Goal: Information Seeking & Learning: Learn about a topic

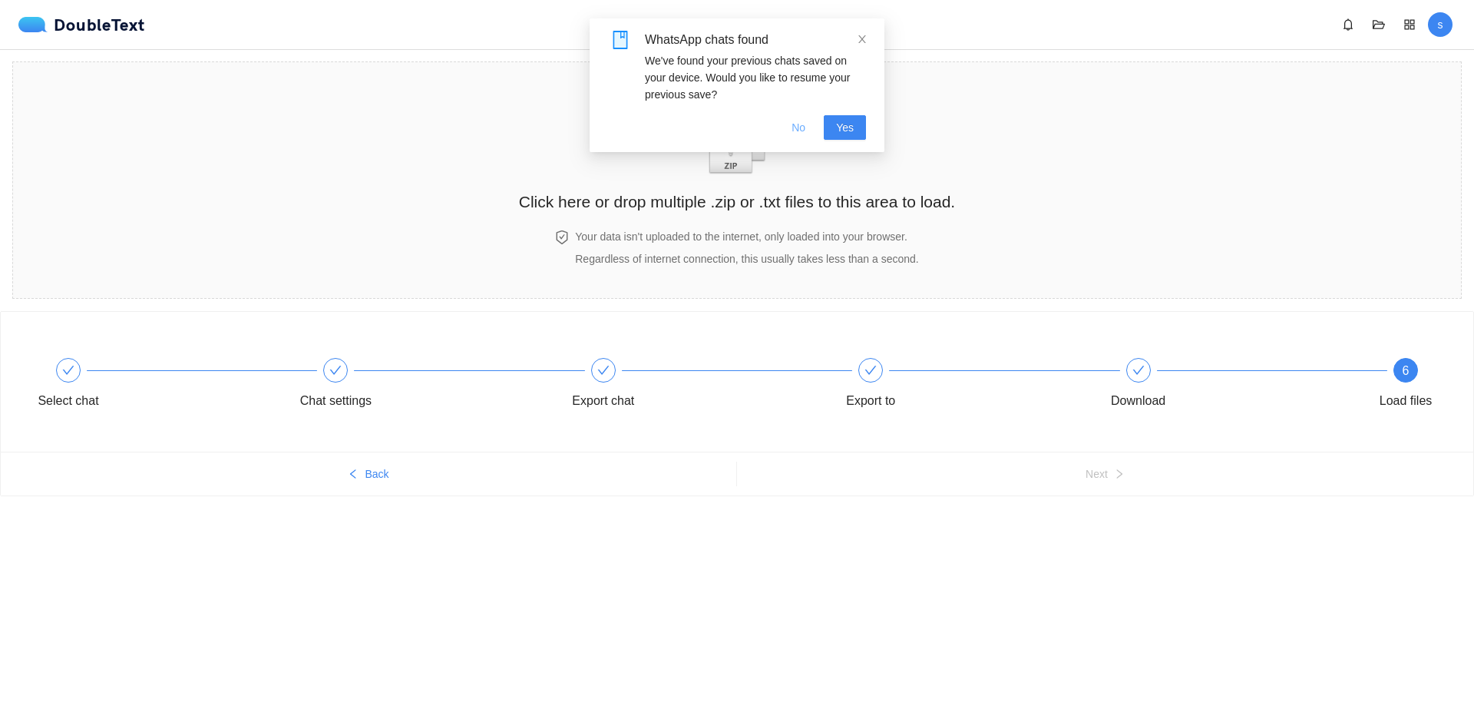
click at [794, 129] on span "No" at bounding box center [799, 127] width 14 height 17
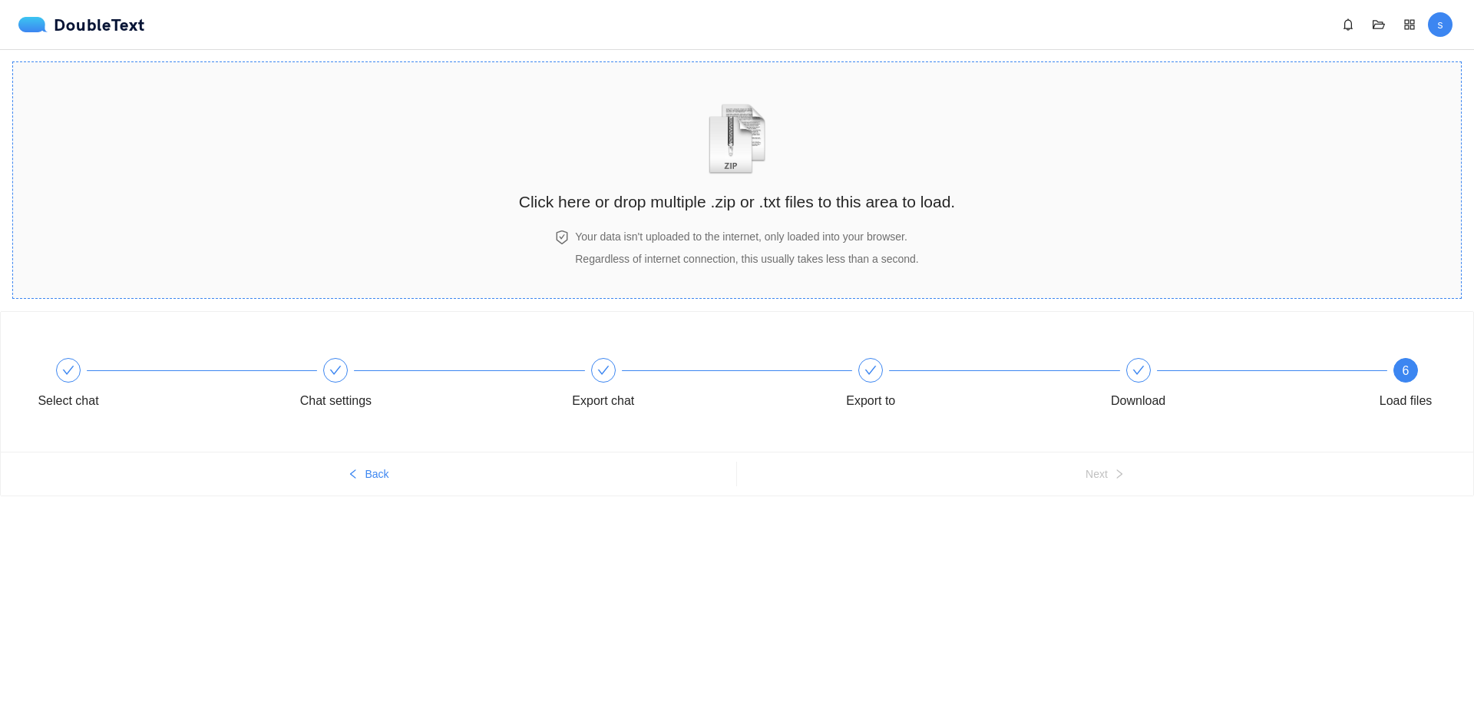
click at [714, 189] on h2 "Click here or drop multiple .zip or .txt files to this area to load." at bounding box center [737, 201] width 436 height 25
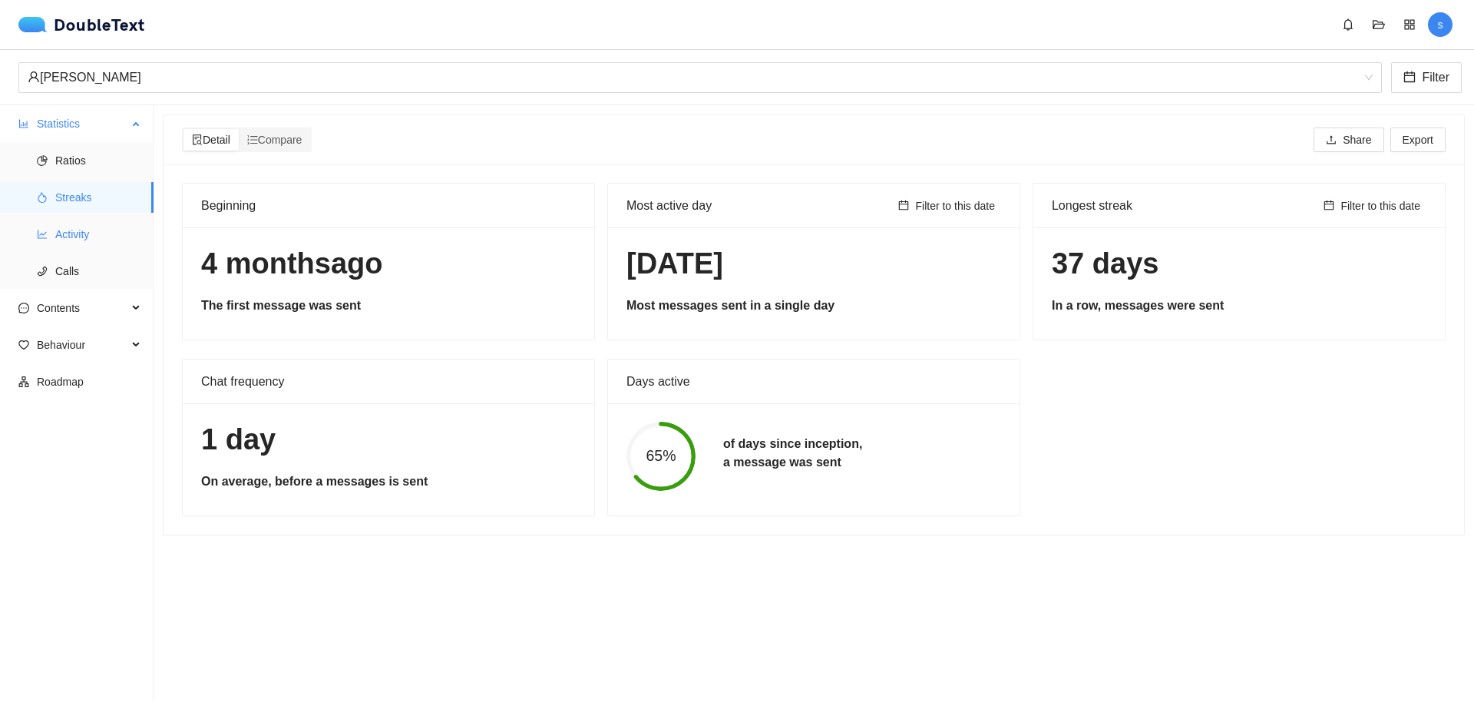
click at [76, 240] on span "Activity" at bounding box center [98, 234] width 86 height 31
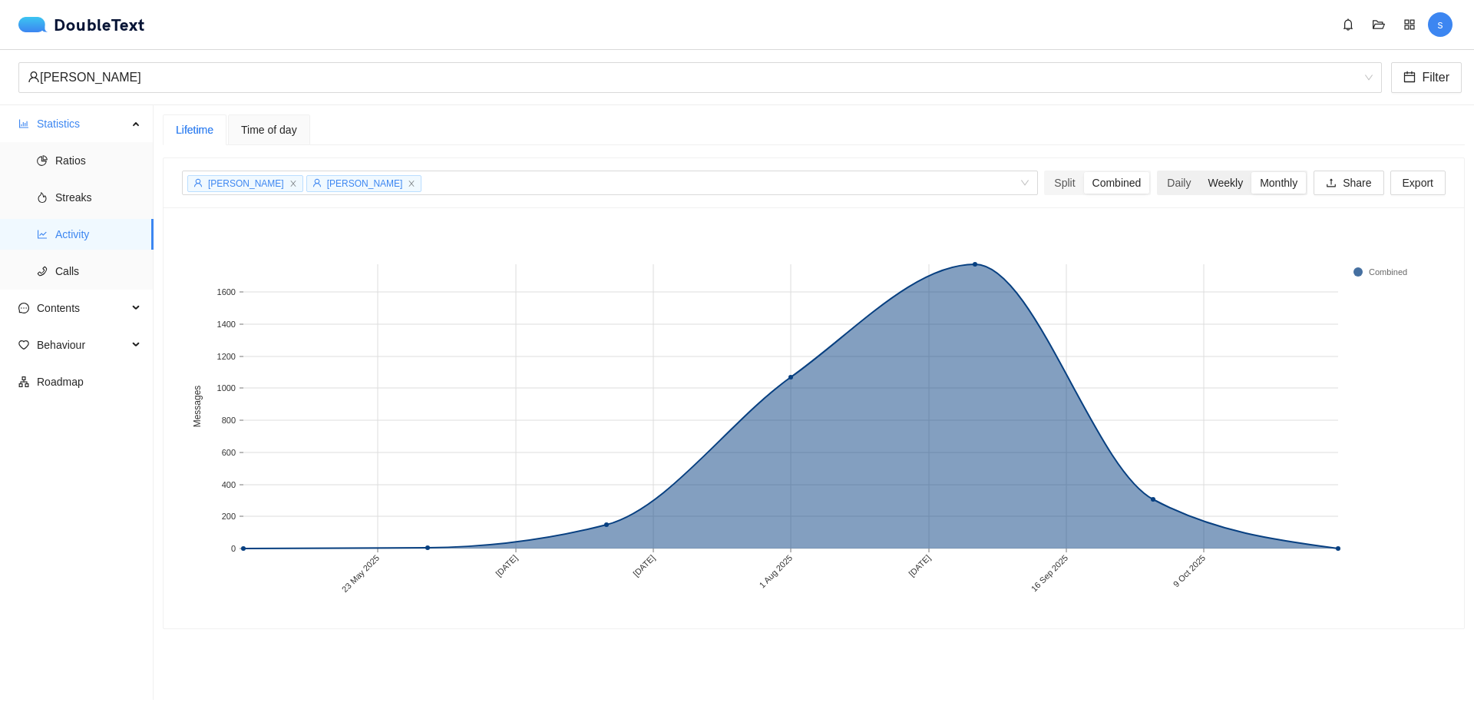
click at [1212, 190] on div "Weekly" at bounding box center [1225, 182] width 52 height 21
click at [1199, 172] on input "Weekly" at bounding box center [1199, 172] width 0 height 0
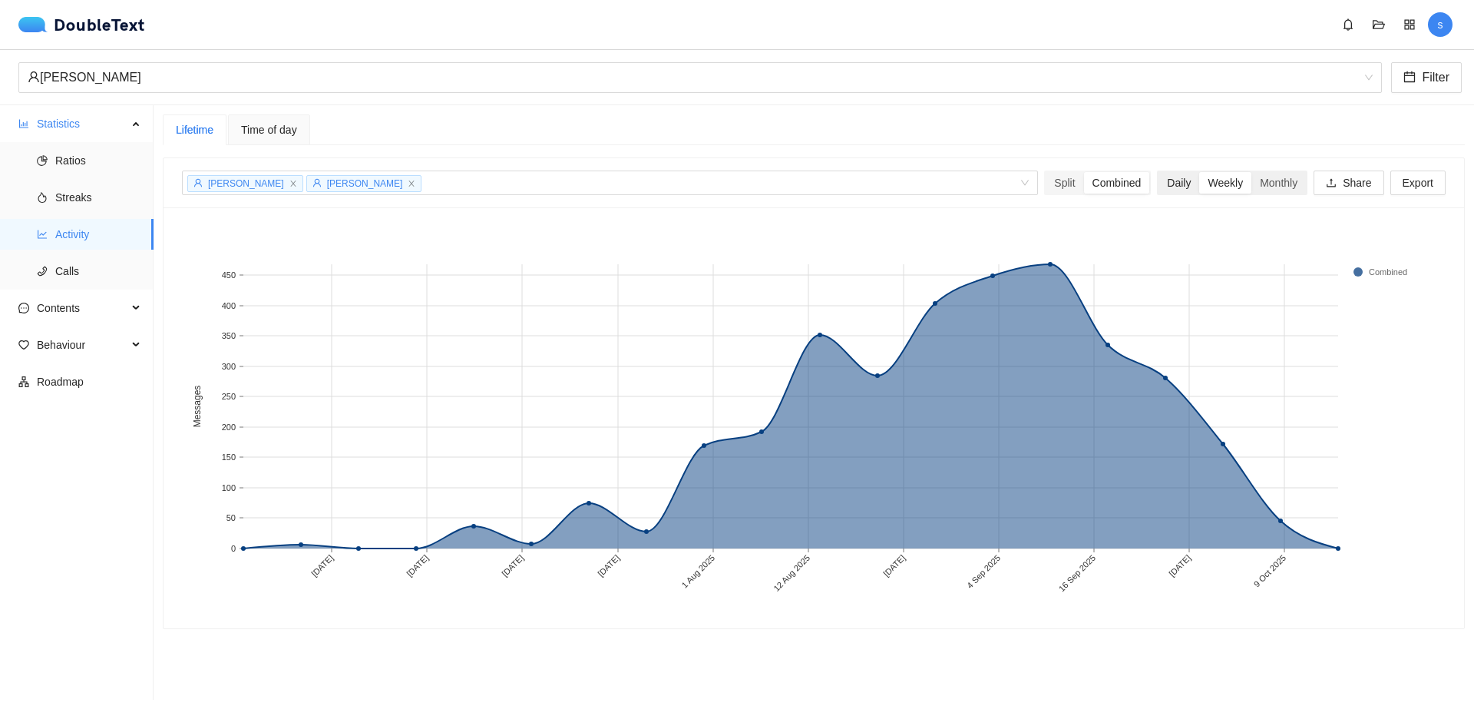
click at [1179, 184] on div "Daily" at bounding box center [1179, 182] width 41 height 21
click at [1159, 172] on input "Daily" at bounding box center [1159, 172] width 0 height 0
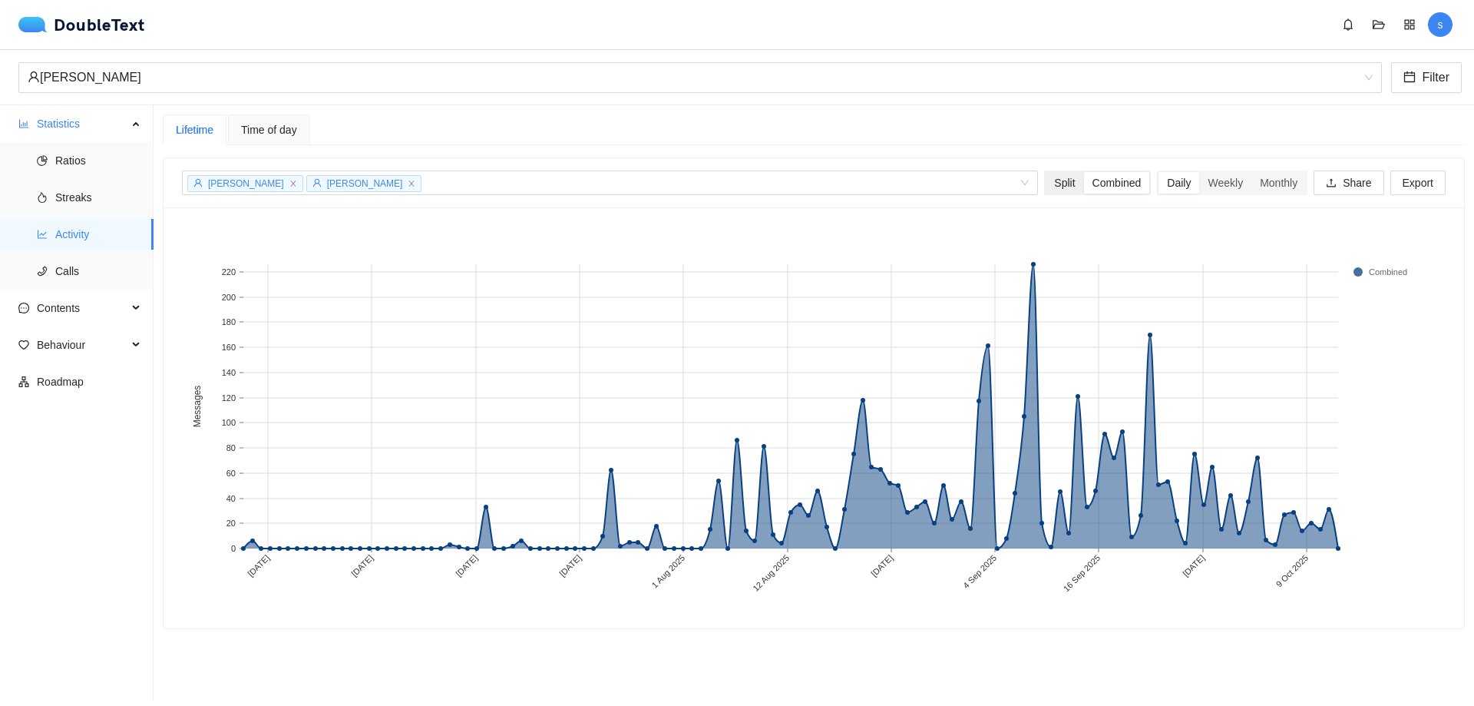
click at [1049, 188] on div "Split" at bounding box center [1065, 182] width 38 height 21
click at [1046, 172] on input "Split" at bounding box center [1046, 172] width 0 height 0
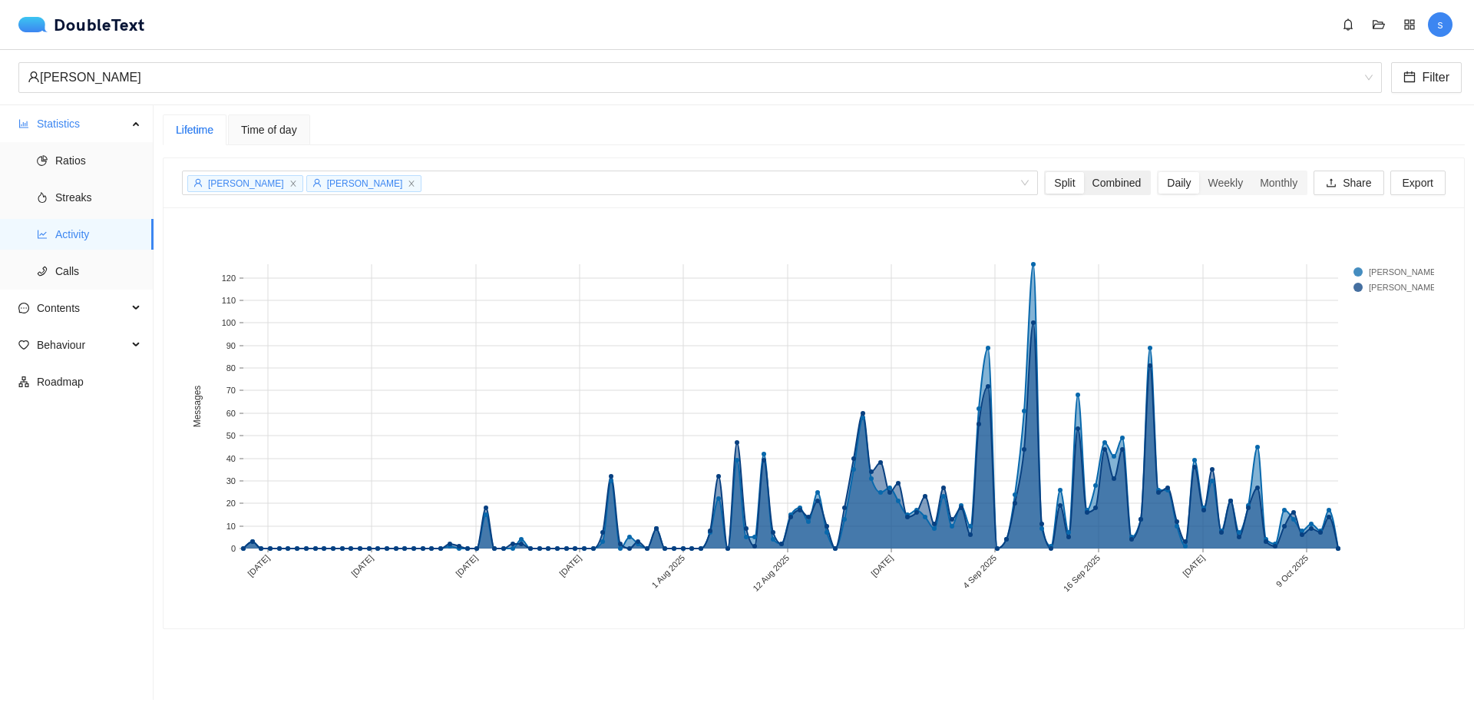
click at [1085, 183] on div "Combined" at bounding box center [1117, 182] width 66 height 21
click at [1084, 172] on input "Combined" at bounding box center [1084, 172] width 0 height 0
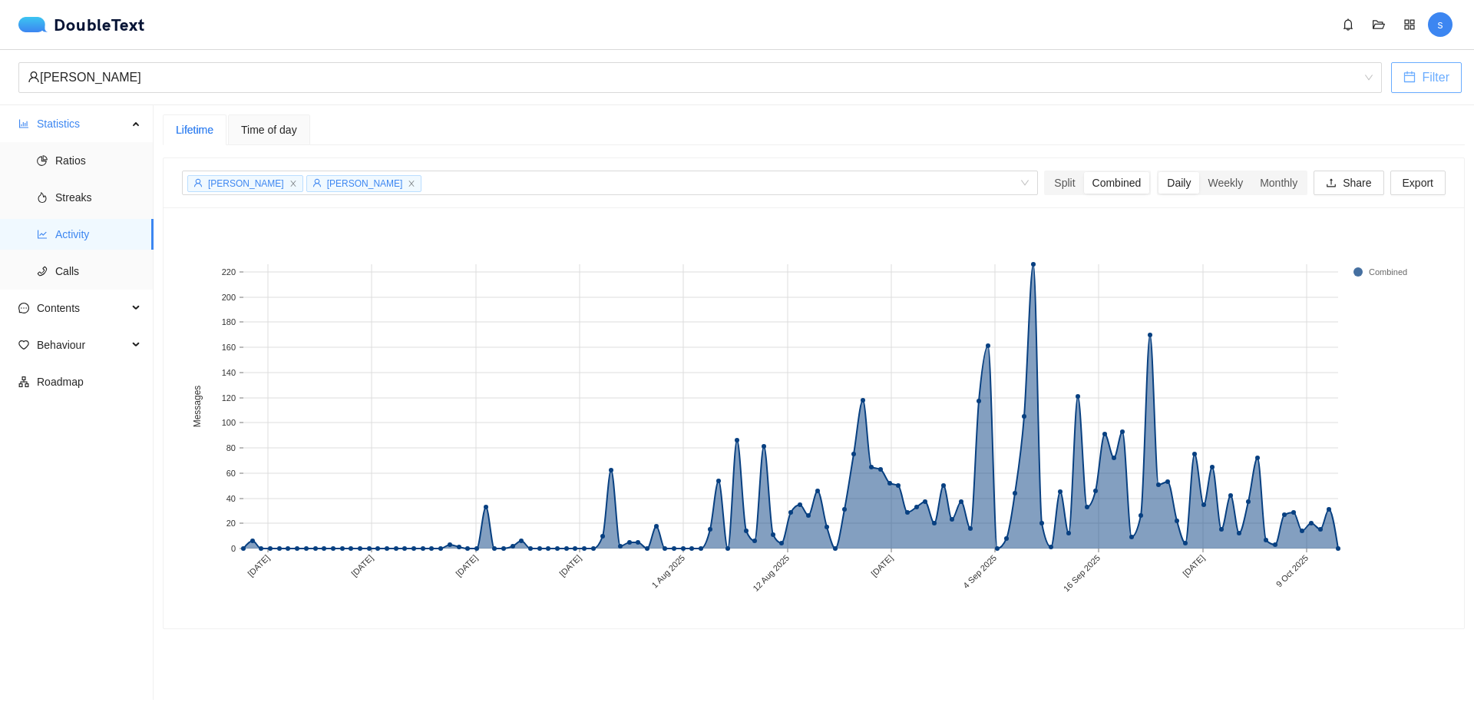
click at [1423, 82] on span "Filter" at bounding box center [1436, 77] width 28 height 19
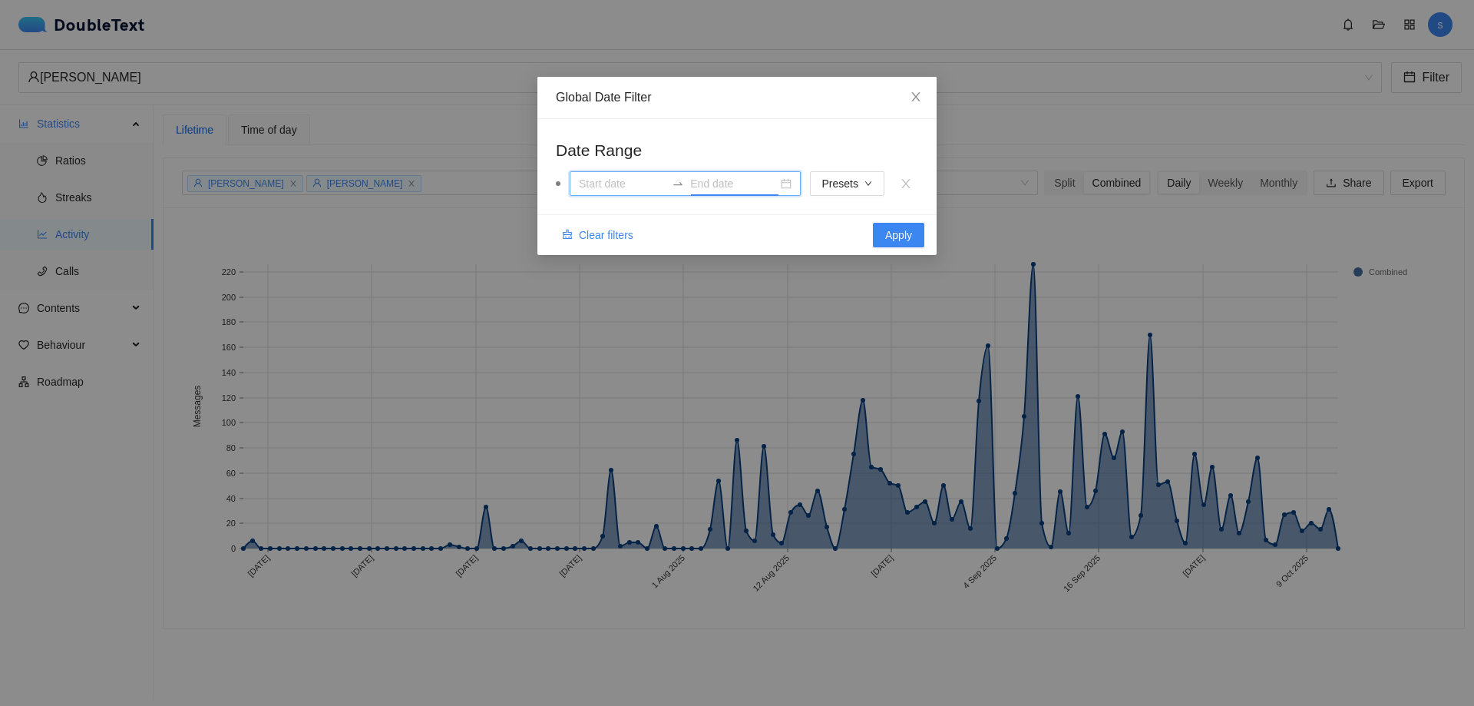
click at [761, 188] on input at bounding box center [733, 183] width 87 height 17
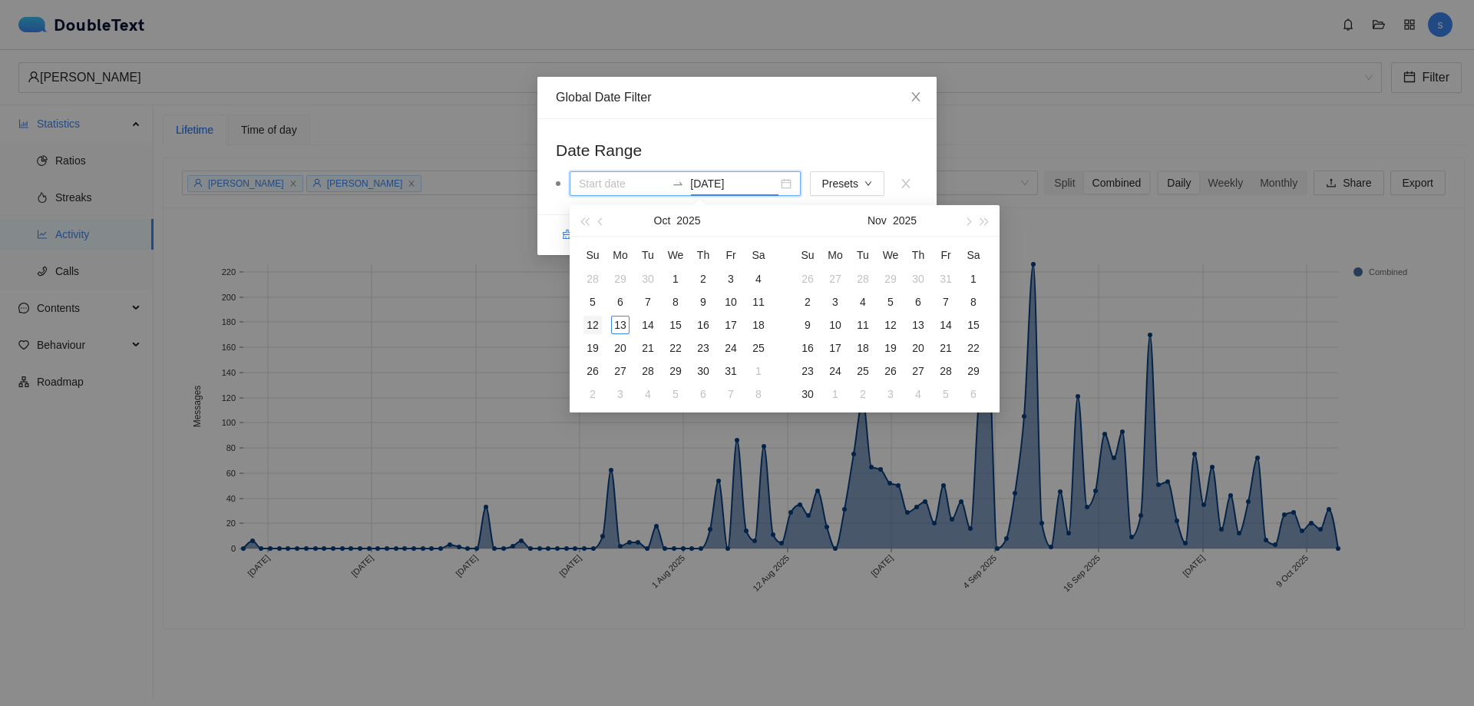
type input "[DATE]"
click at [591, 326] on div "12" at bounding box center [592, 325] width 18 height 18
type input "[DATE]"
click at [587, 220] on span "button" at bounding box center [584, 221] width 8 height 8
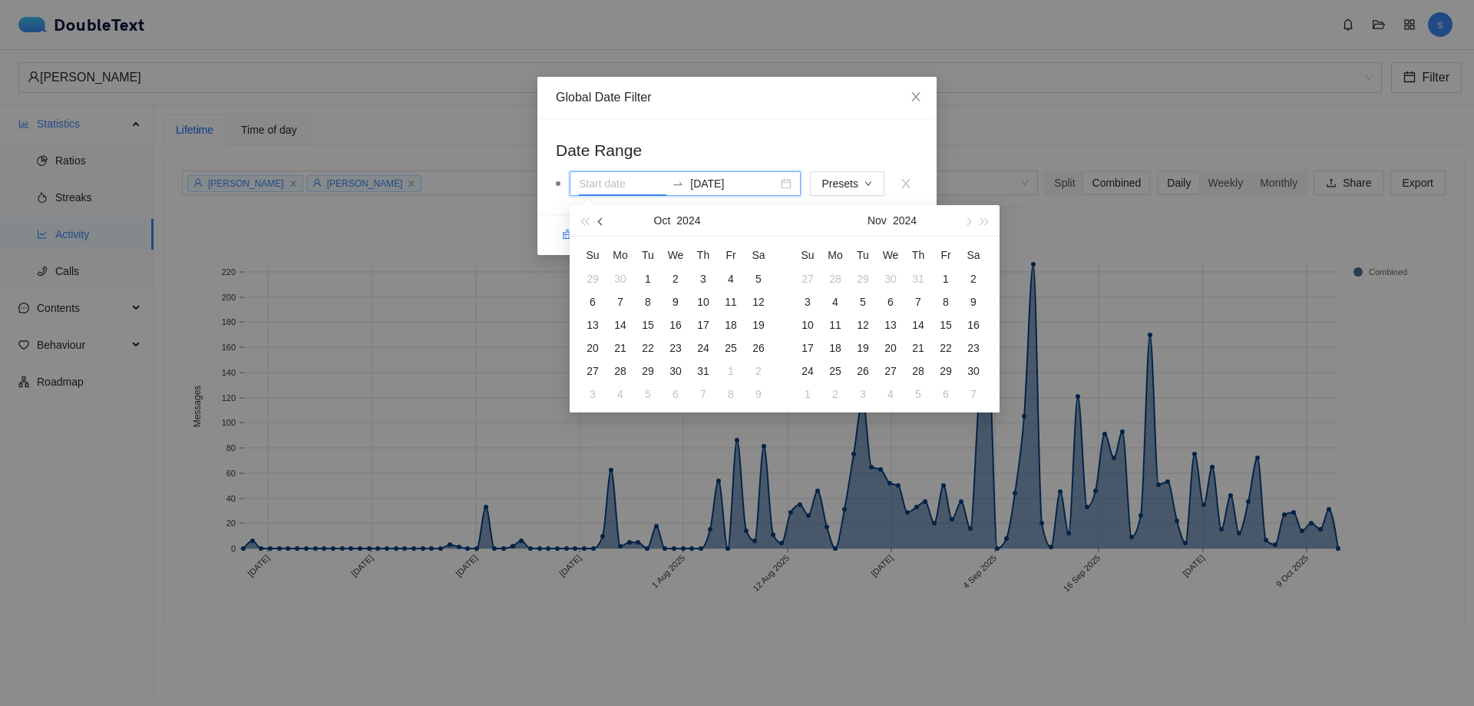
click at [598, 223] on button "button" at bounding box center [601, 220] width 17 height 31
click at [969, 220] on span "button" at bounding box center [968, 221] width 8 height 8
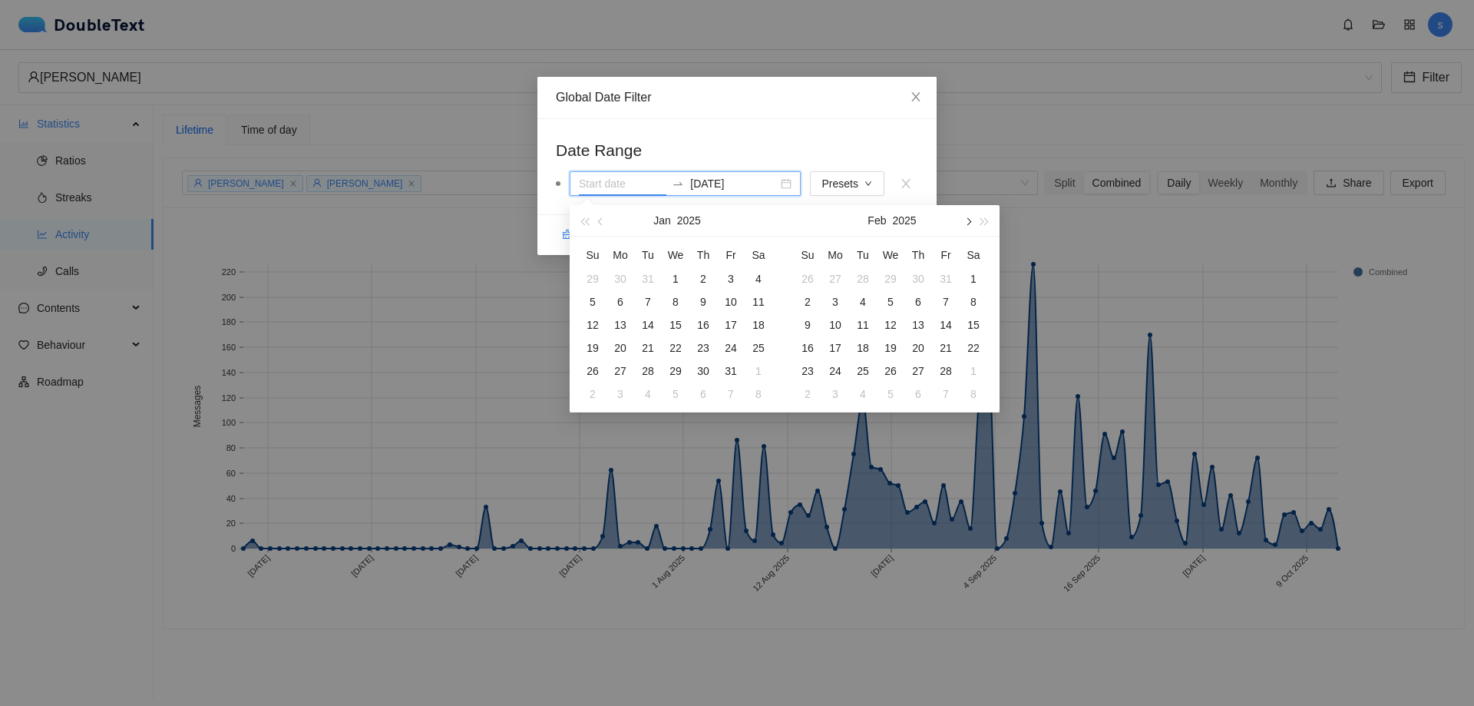
click at [969, 220] on span "button" at bounding box center [968, 221] width 8 height 8
type input "[DATE]"
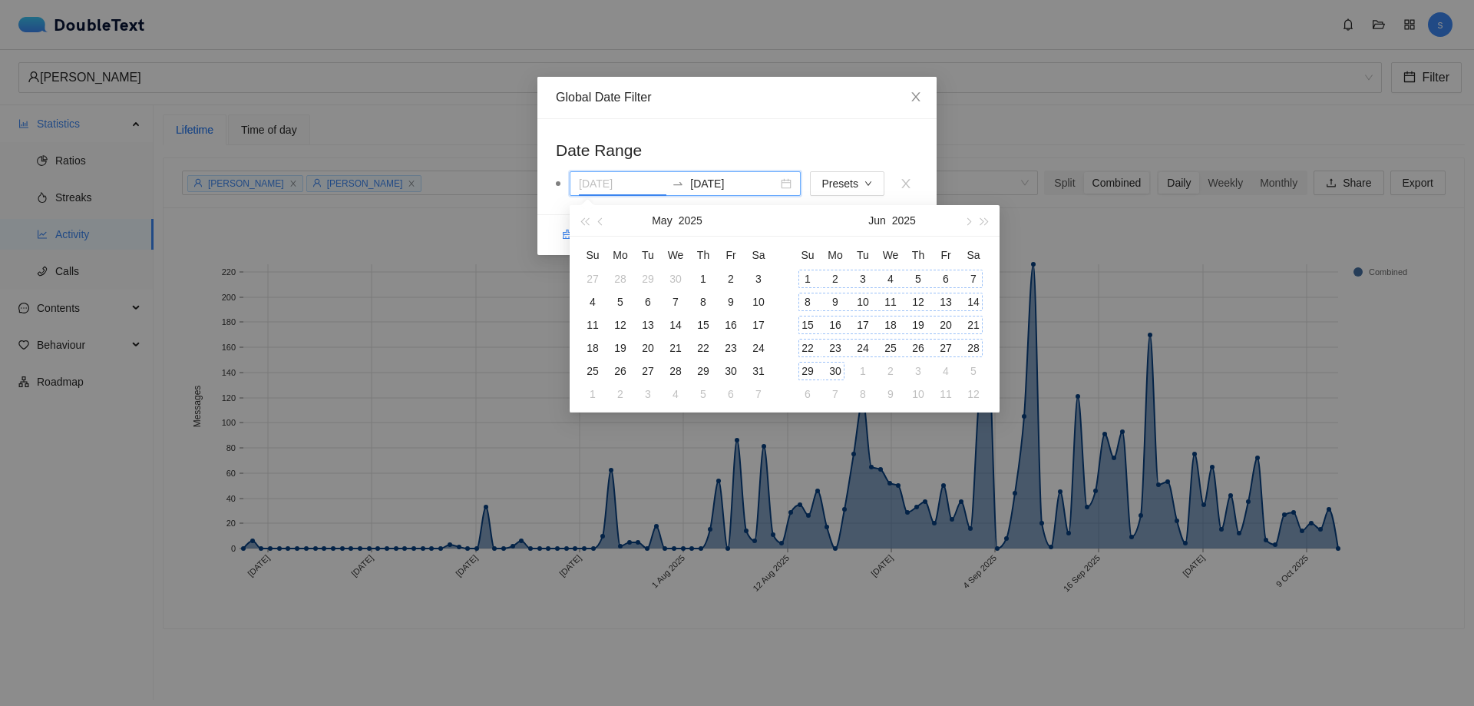
click at [807, 277] on div "1" at bounding box center [807, 278] width 18 height 18
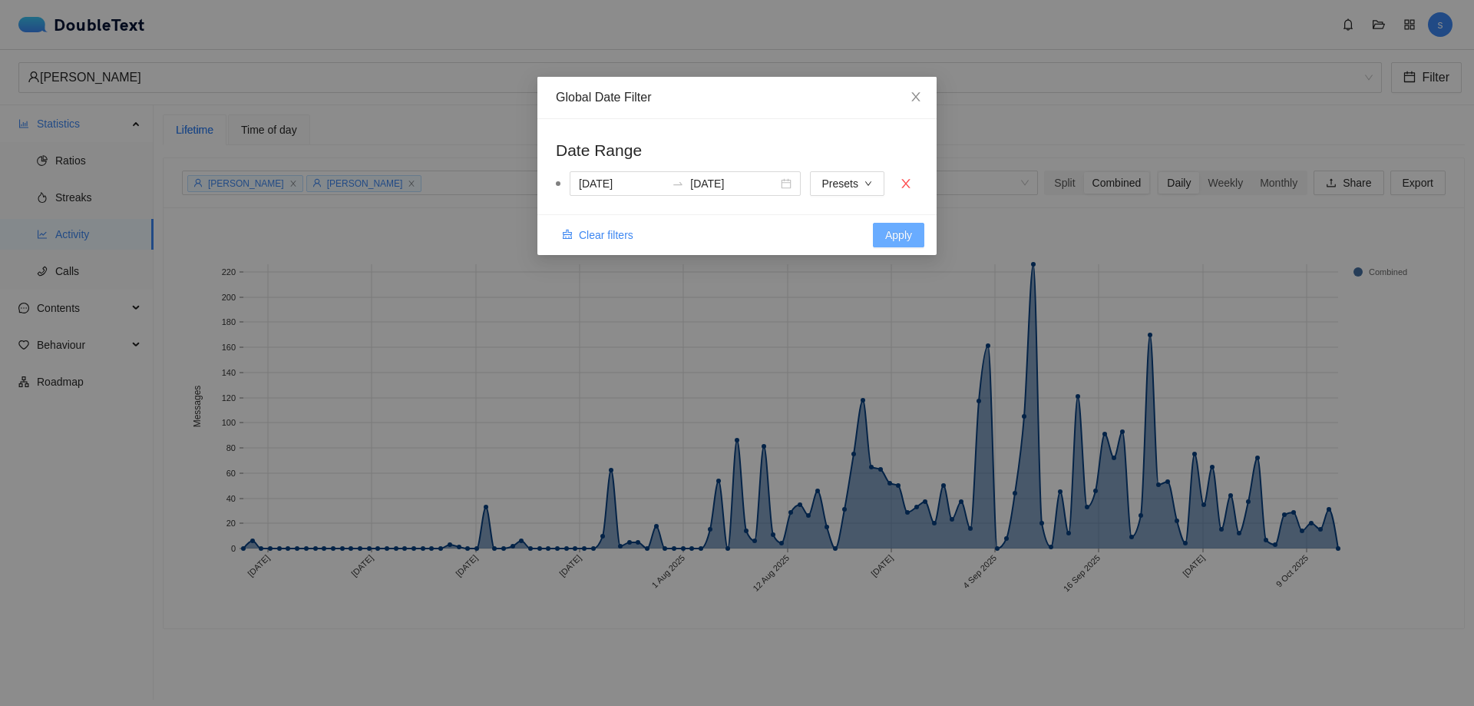
click at [894, 237] on span "Apply" at bounding box center [898, 234] width 27 height 17
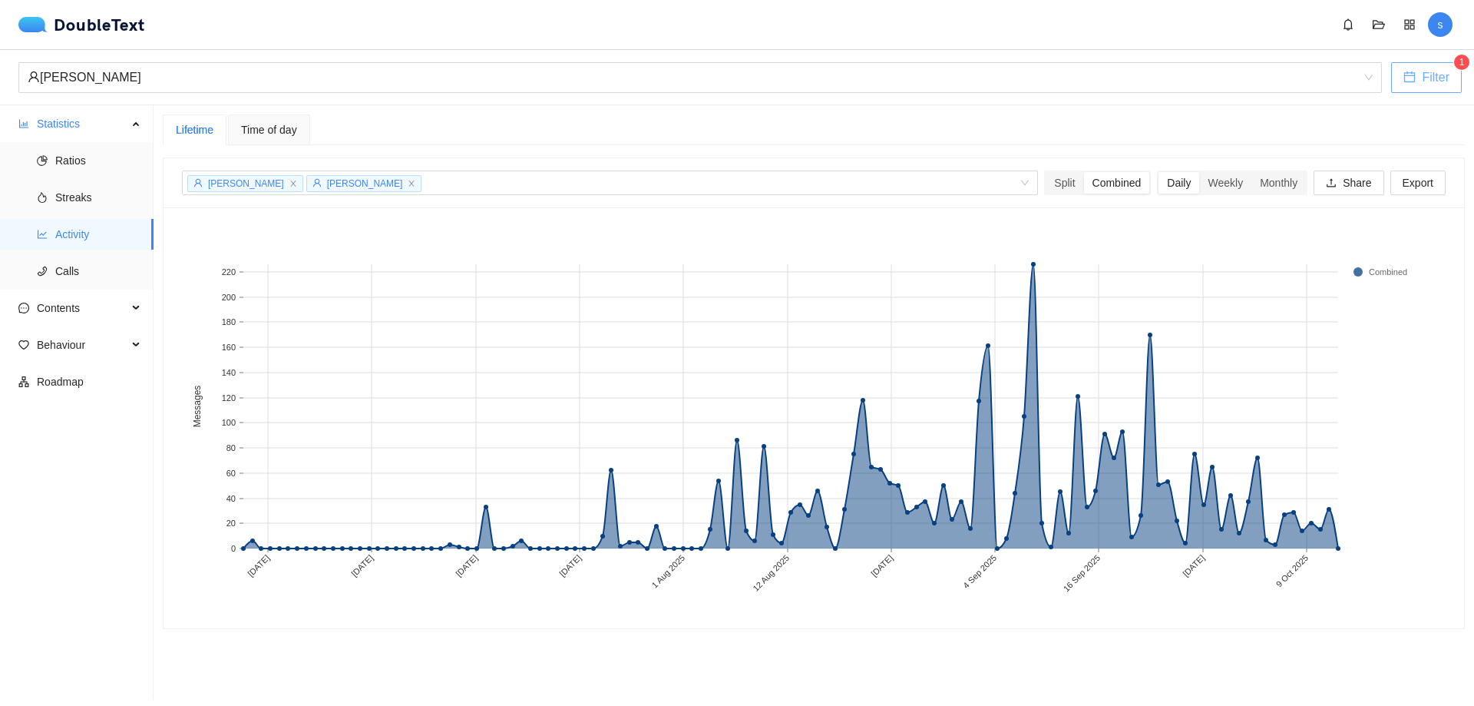
click at [1425, 81] on span "Filter" at bounding box center [1436, 77] width 28 height 19
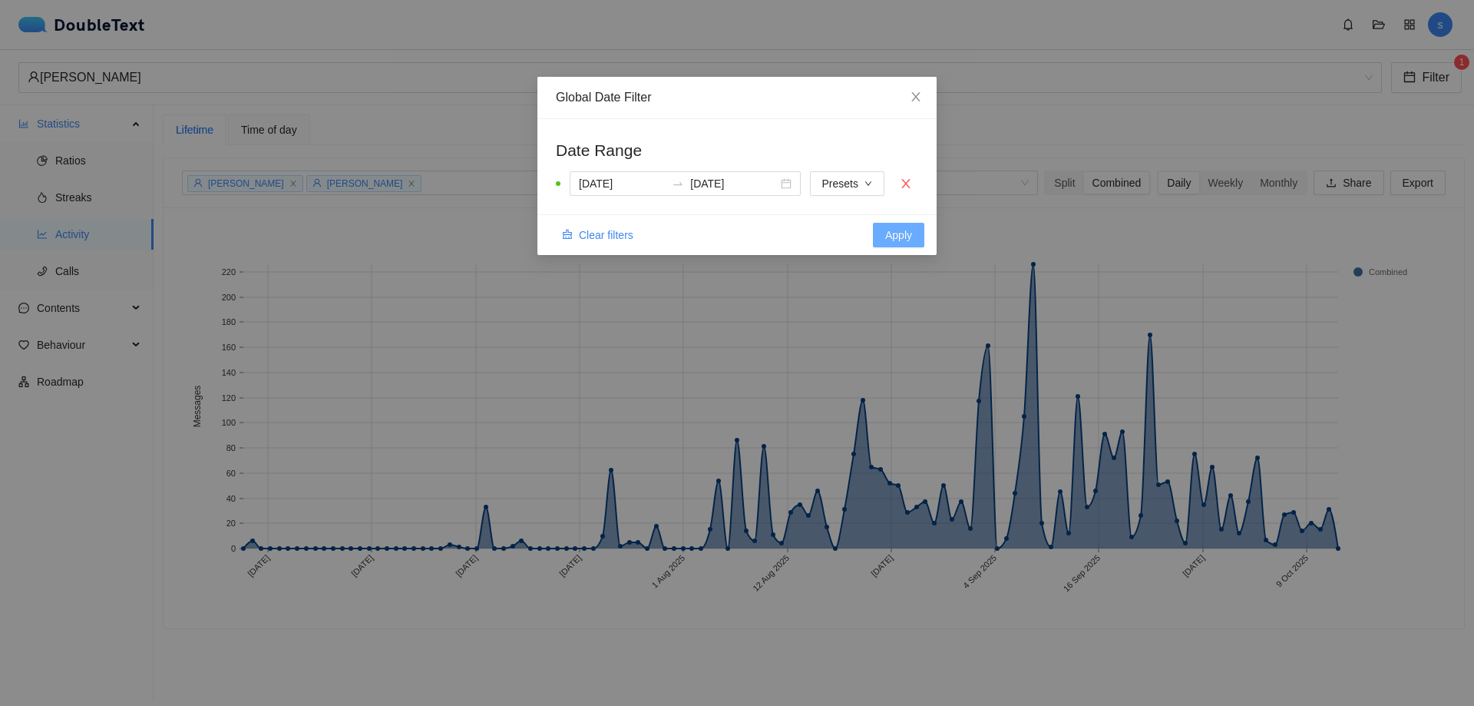
click at [889, 231] on span "Apply" at bounding box center [898, 234] width 27 height 17
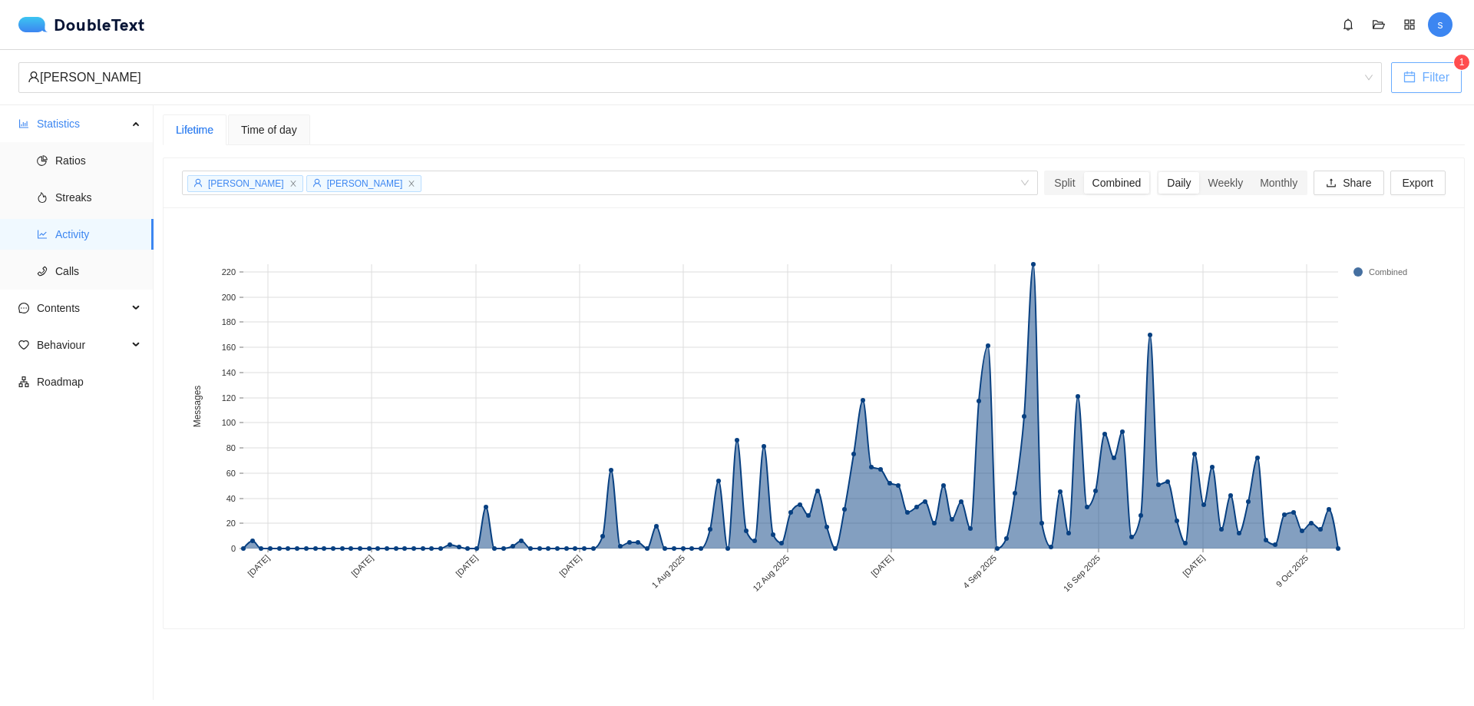
click at [1455, 85] on button "Filter" at bounding box center [1426, 77] width 71 height 31
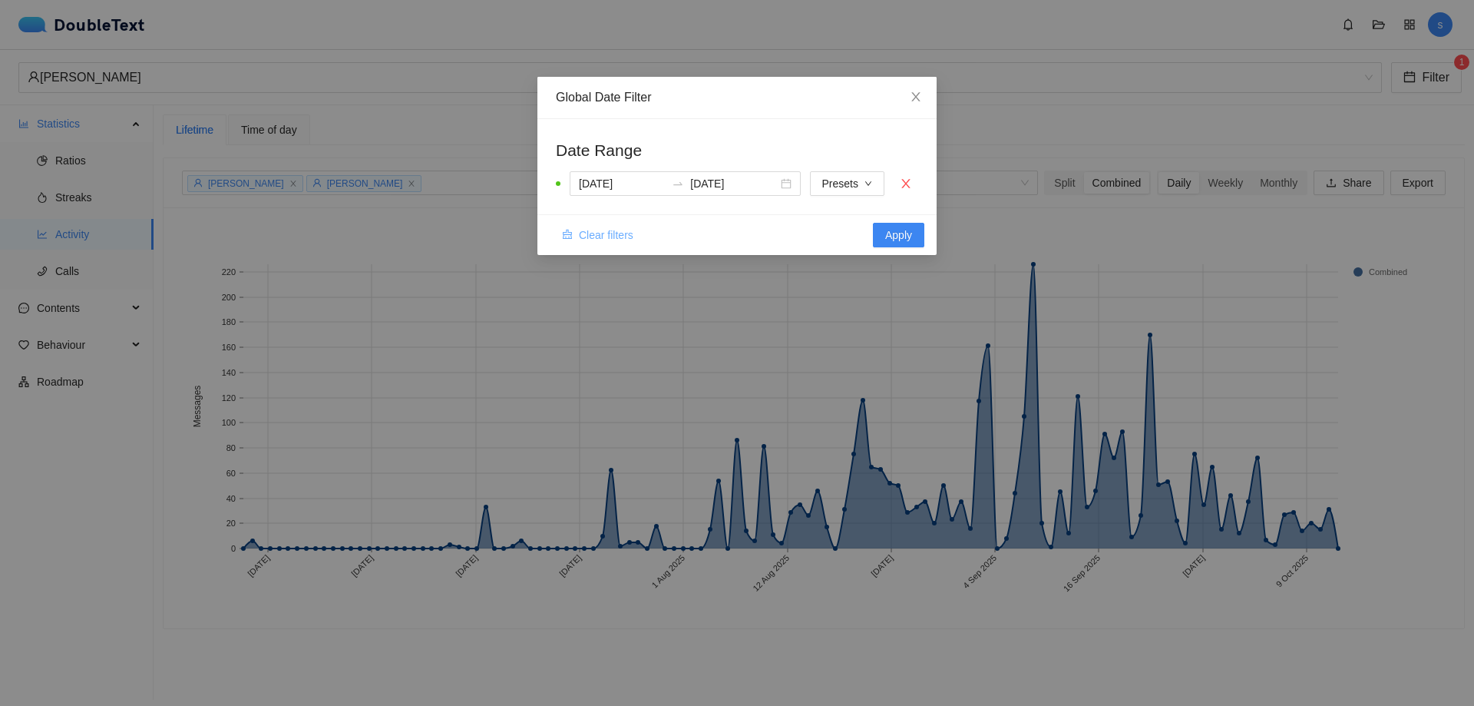
click at [606, 233] on span "Clear filters" at bounding box center [606, 234] width 55 height 17
click at [904, 238] on span "Apply" at bounding box center [898, 234] width 27 height 17
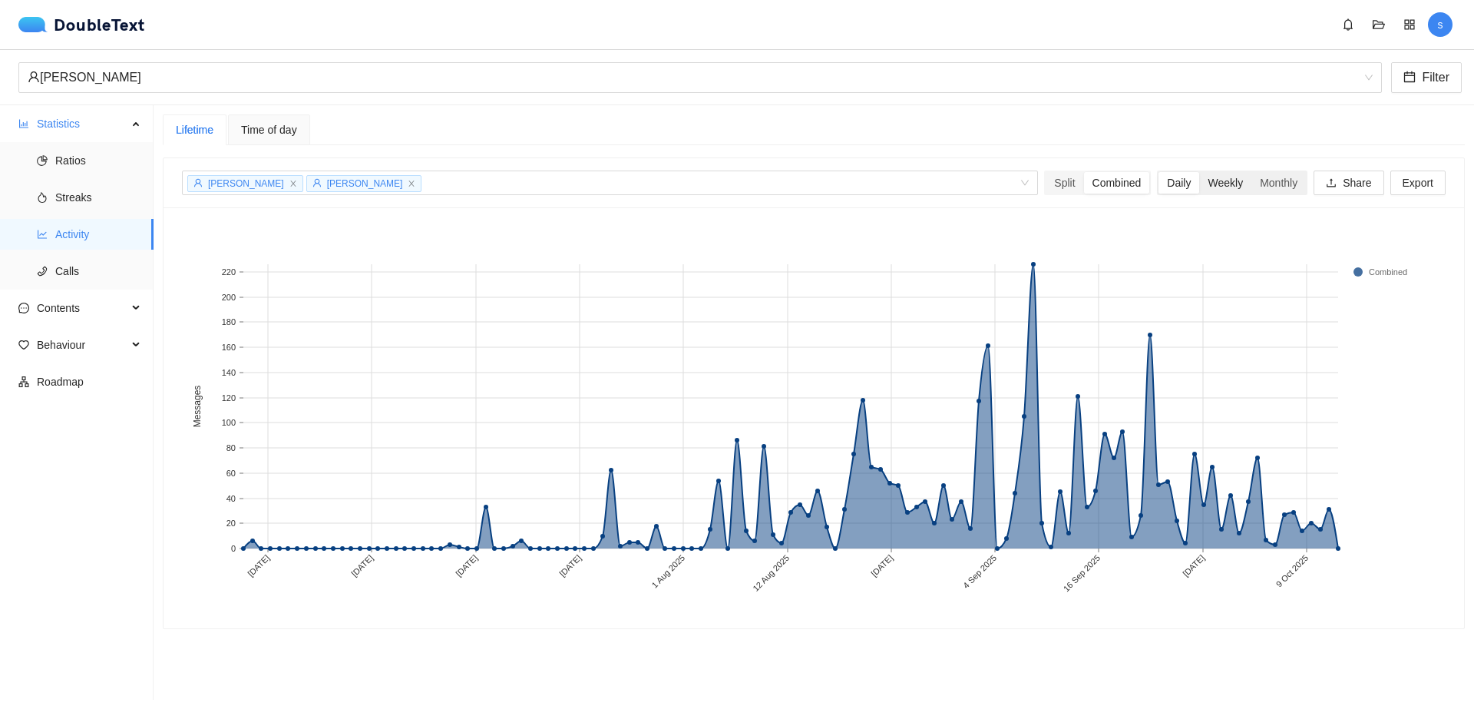
click at [1208, 188] on div "Weekly" at bounding box center [1225, 182] width 52 height 21
click at [1199, 172] on input "Weekly" at bounding box center [1199, 172] width 0 height 0
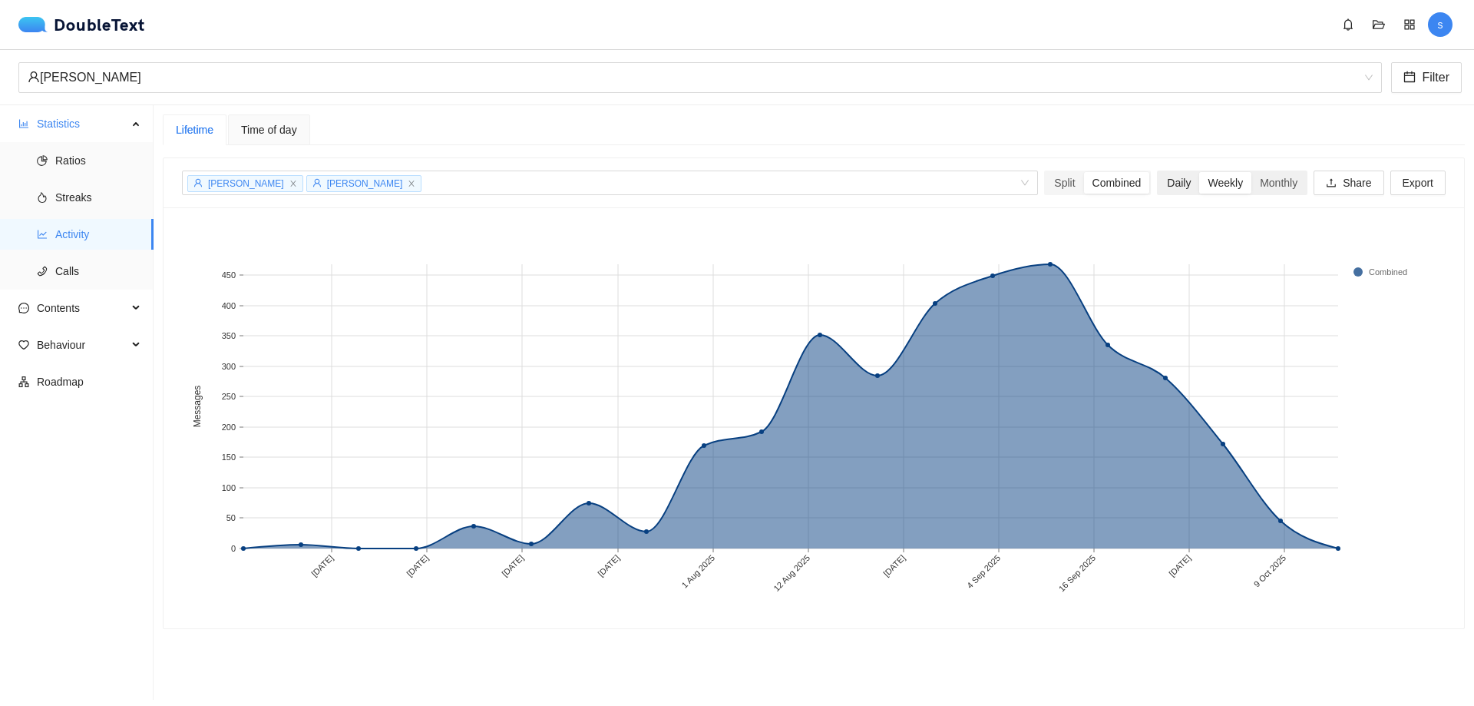
click at [1162, 186] on div "Daily" at bounding box center [1179, 182] width 41 height 21
click at [1159, 172] on input "Daily" at bounding box center [1159, 172] width 0 height 0
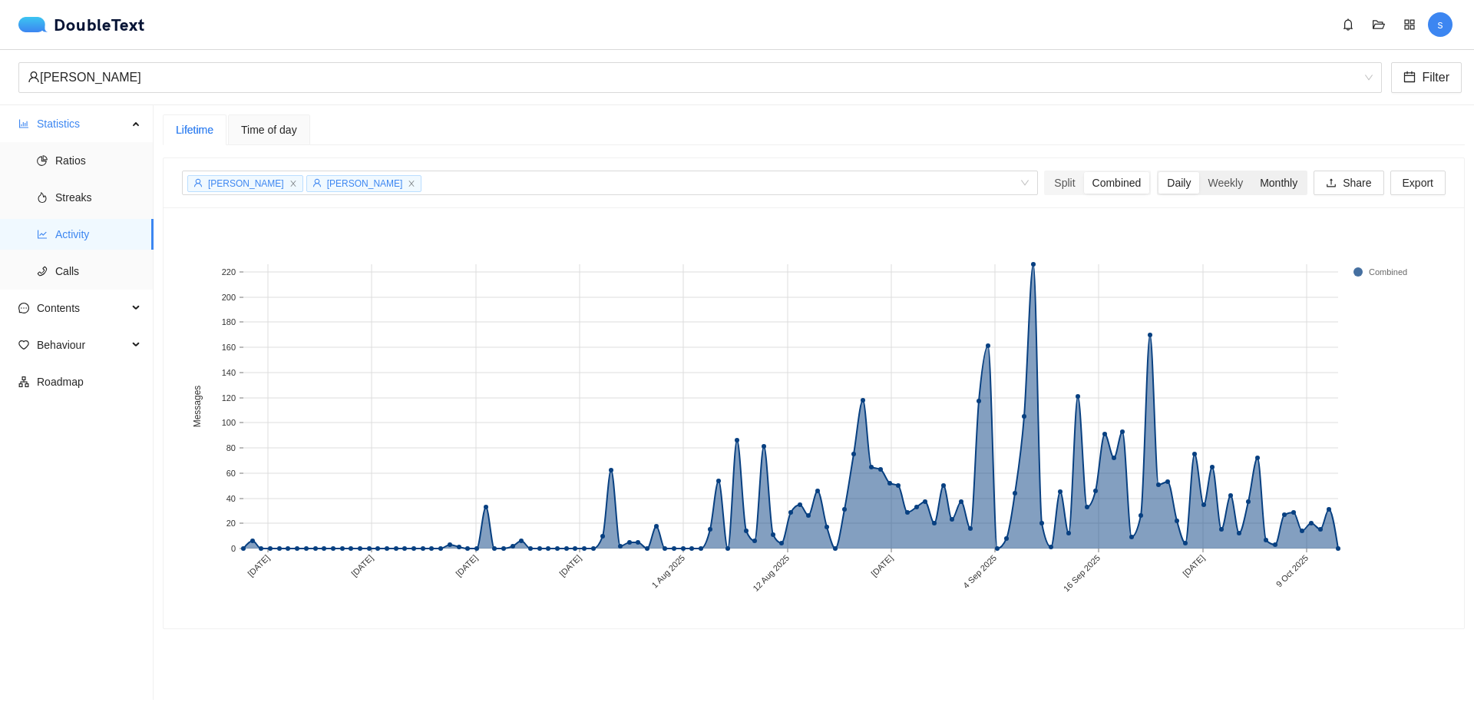
click at [1261, 183] on div "Monthly" at bounding box center [1278, 182] width 55 height 21
click at [1251, 172] on input "Monthly" at bounding box center [1251, 172] width 0 height 0
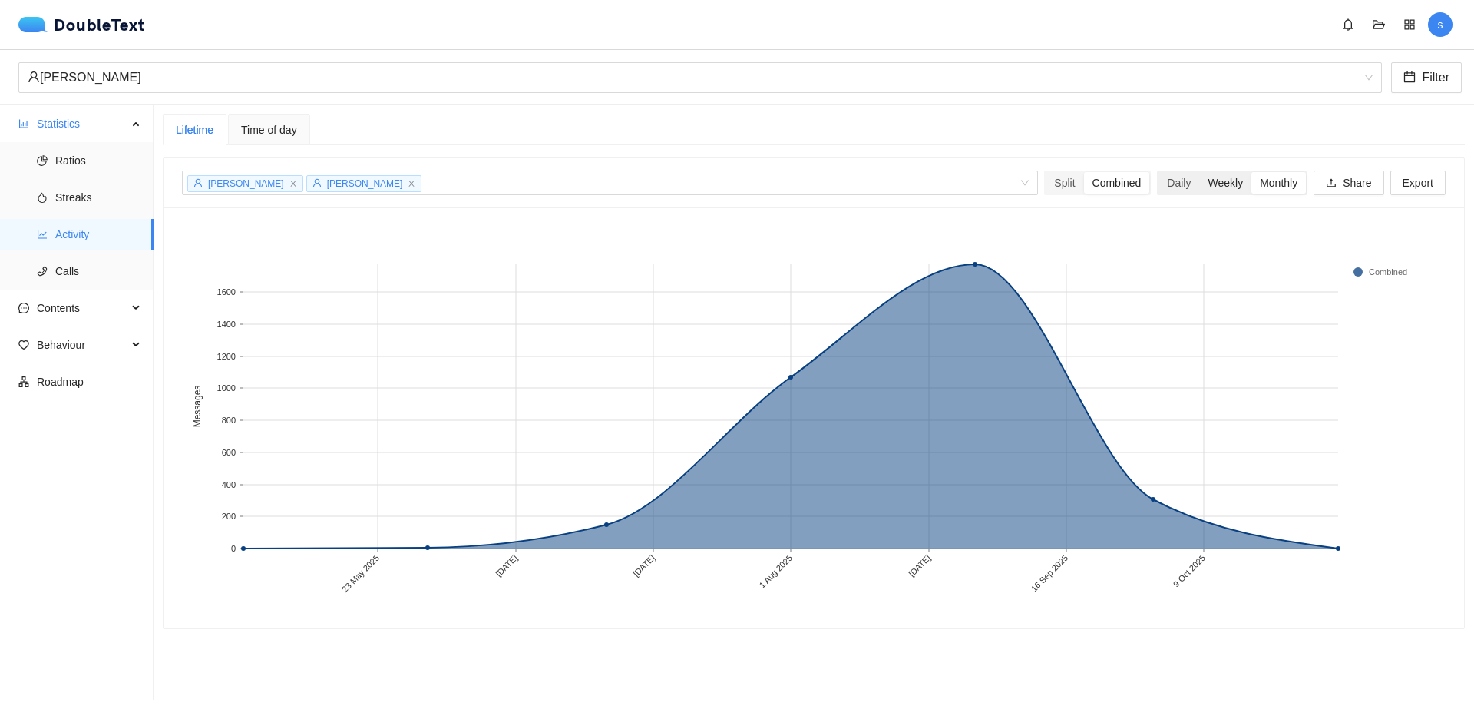
click at [1215, 180] on div "Weekly" at bounding box center [1225, 182] width 52 height 21
click at [1199, 172] on input "Weekly" at bounding box center [1199, 172] width 0 height 0
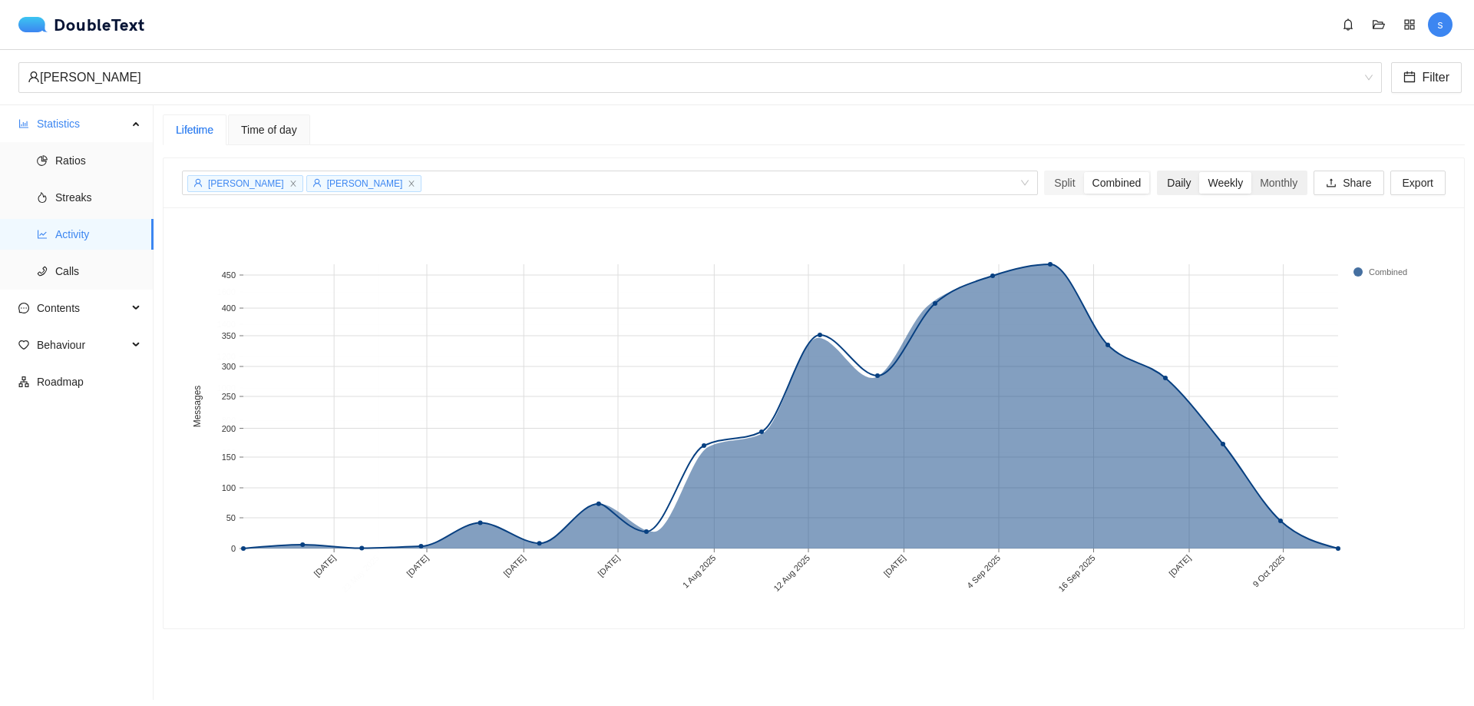
click at [1167, 183] on div "Daily" at bounding box center [1179, 182] width 41 height 21
click at [1159, 172] on input "Daily" at bounding box center [1159, 172] width 0 height 0
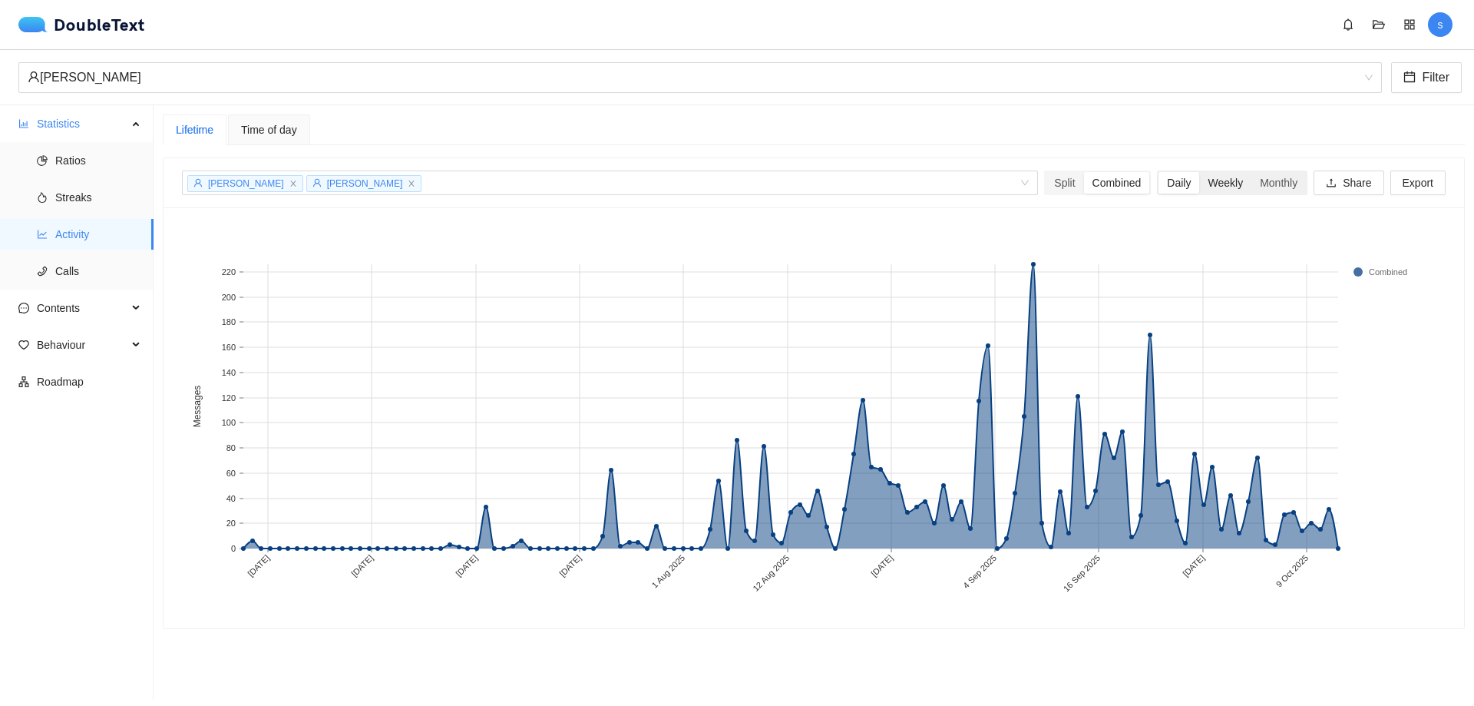
click at [1210, 188] on div "Weekly" at bounding box center [1225, 182] width 52 height 21
click at [1199, 172] on input "Weekly" at bounding box center [1199, 172] width 0 height 0
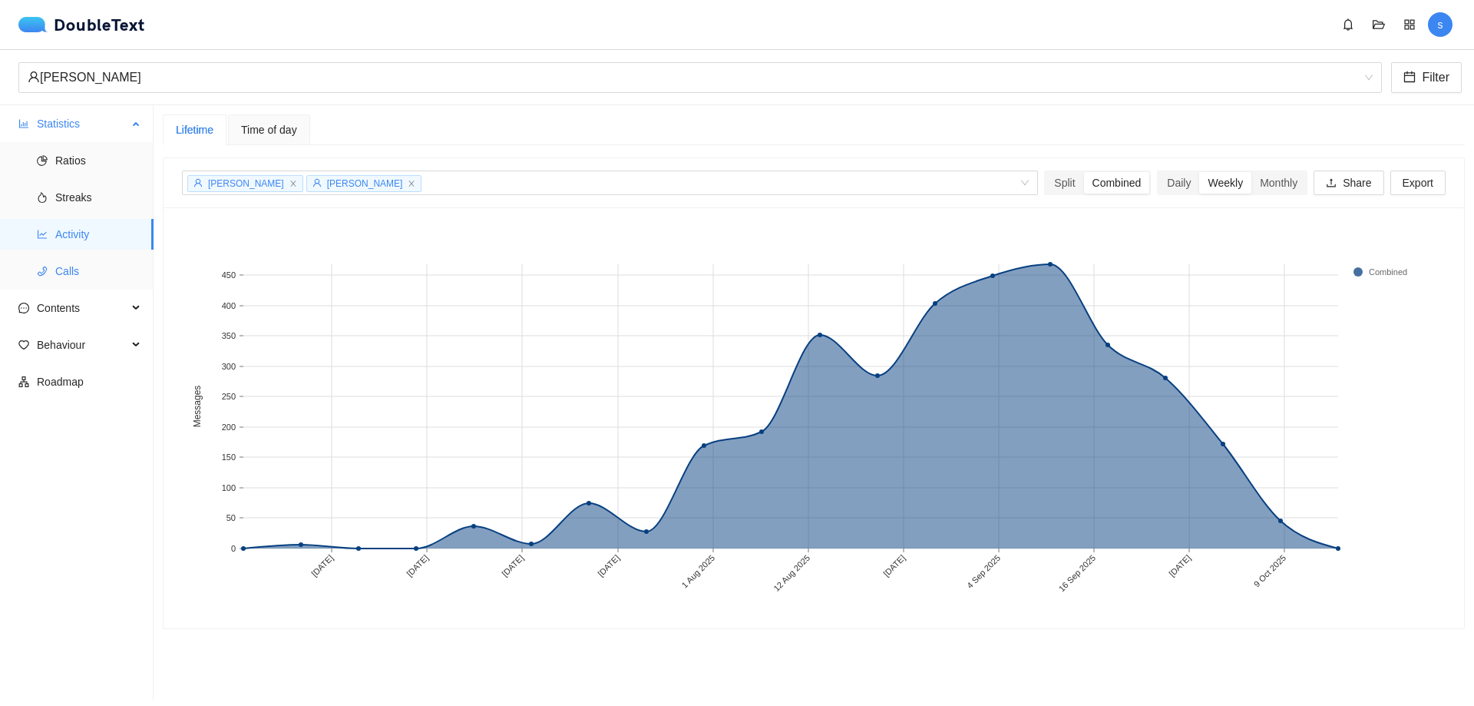
click at [81, 265] on span "Calls" at bounding box center [98, 271] width 86 height 31
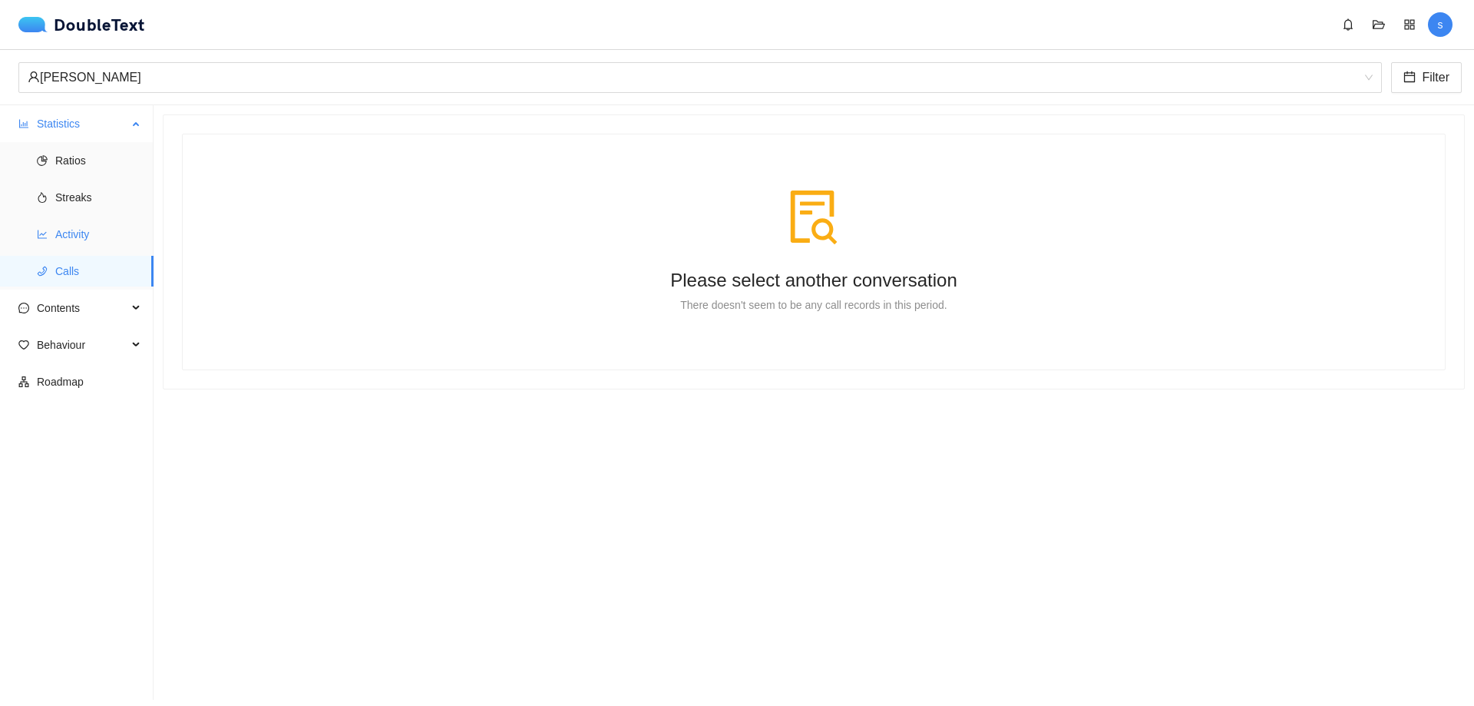
click at [88, 233] on span "Activity" at bounding box center [98, 234] width 86 height 31
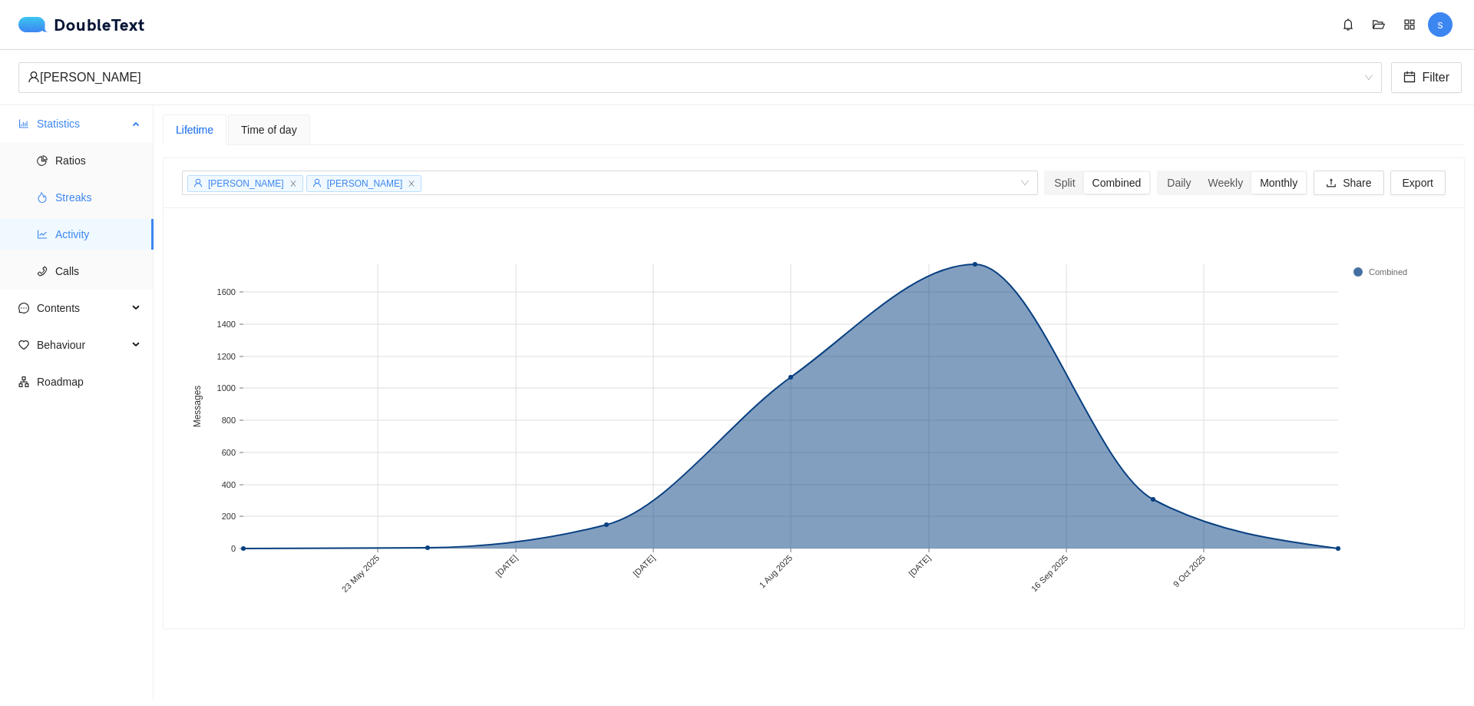
click at [98, 211] on span "Streaks" at bounding box center [98, 197] width 86 height 31
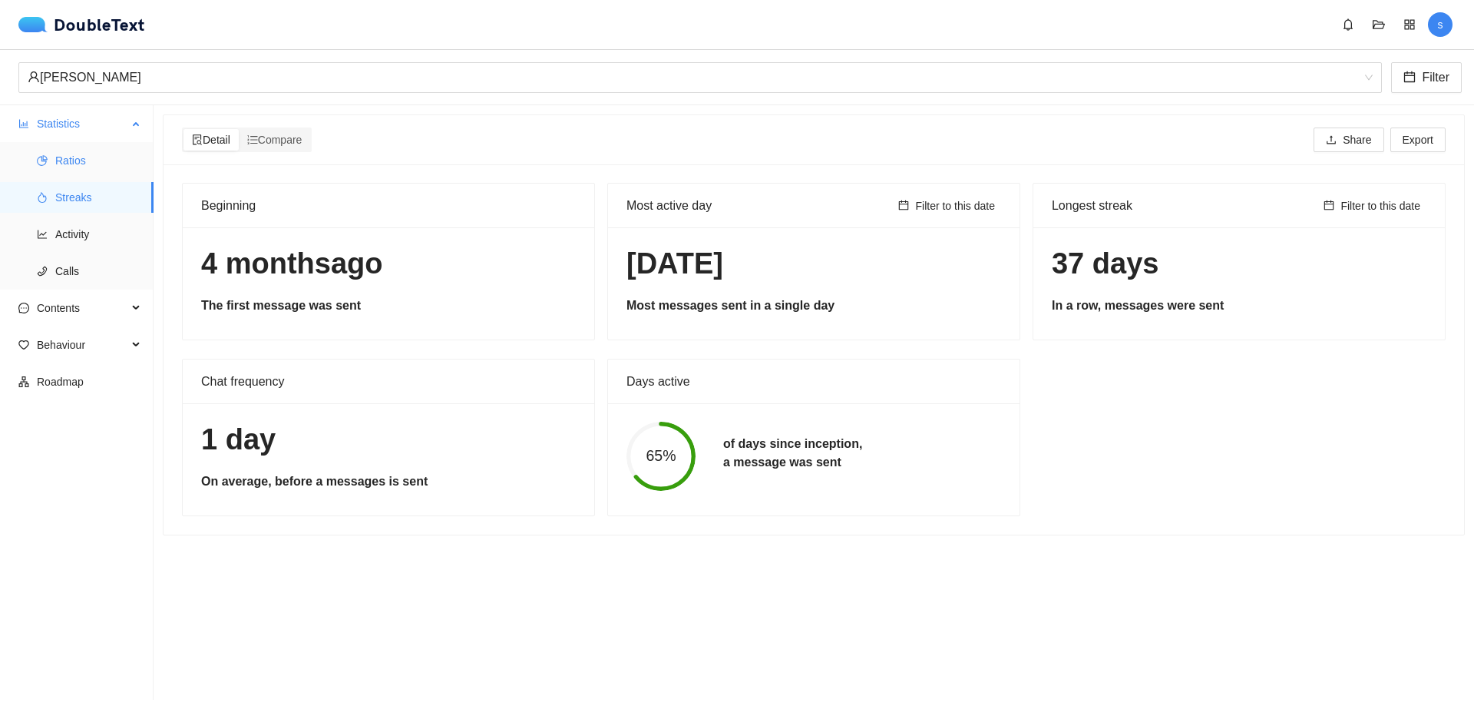
click at [84, 164] on span "Ratios" at bounding box center [98, 160] width 86 height 31
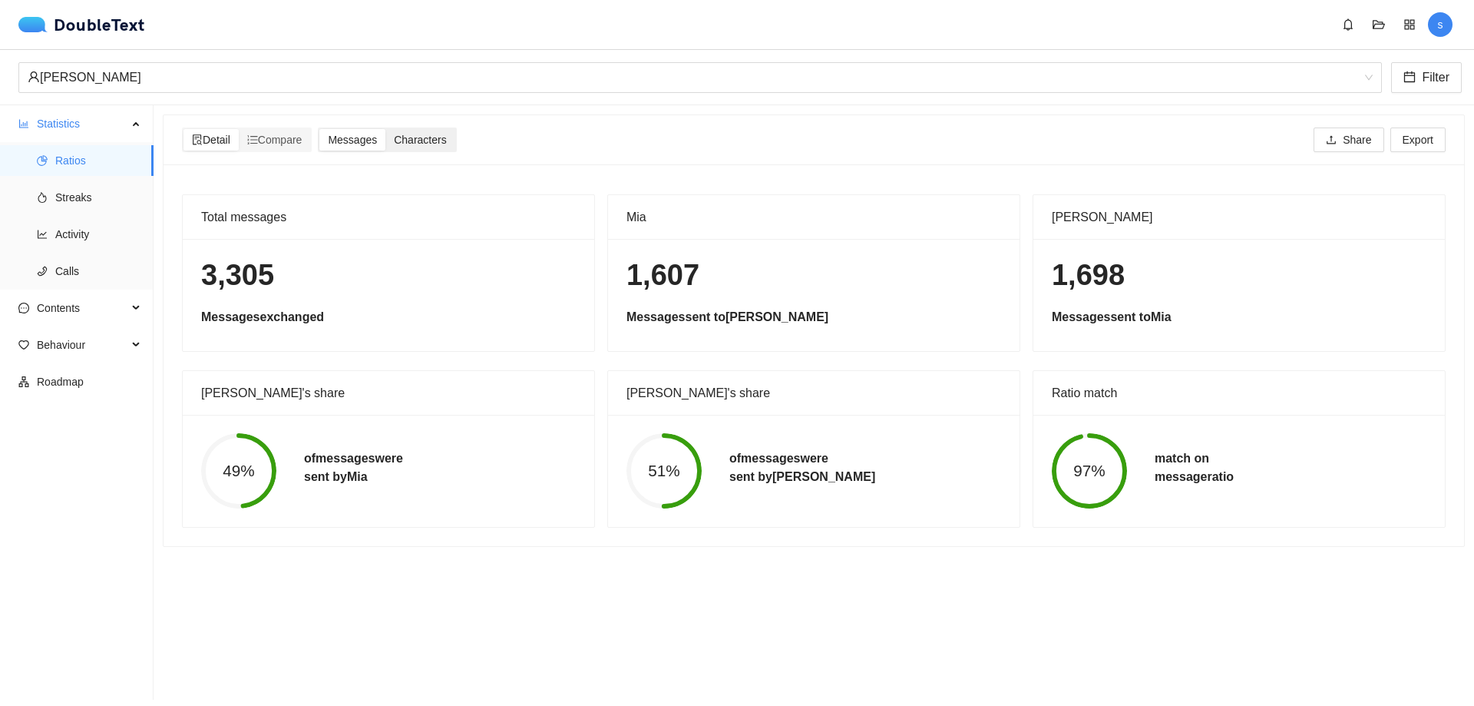
click at [415, 147] on div "Characters" at bounding box center [419, 139] width 69 height 21
click at [385, 129] on input "Characters" at bounding box center [385, 129] width 0 height 0
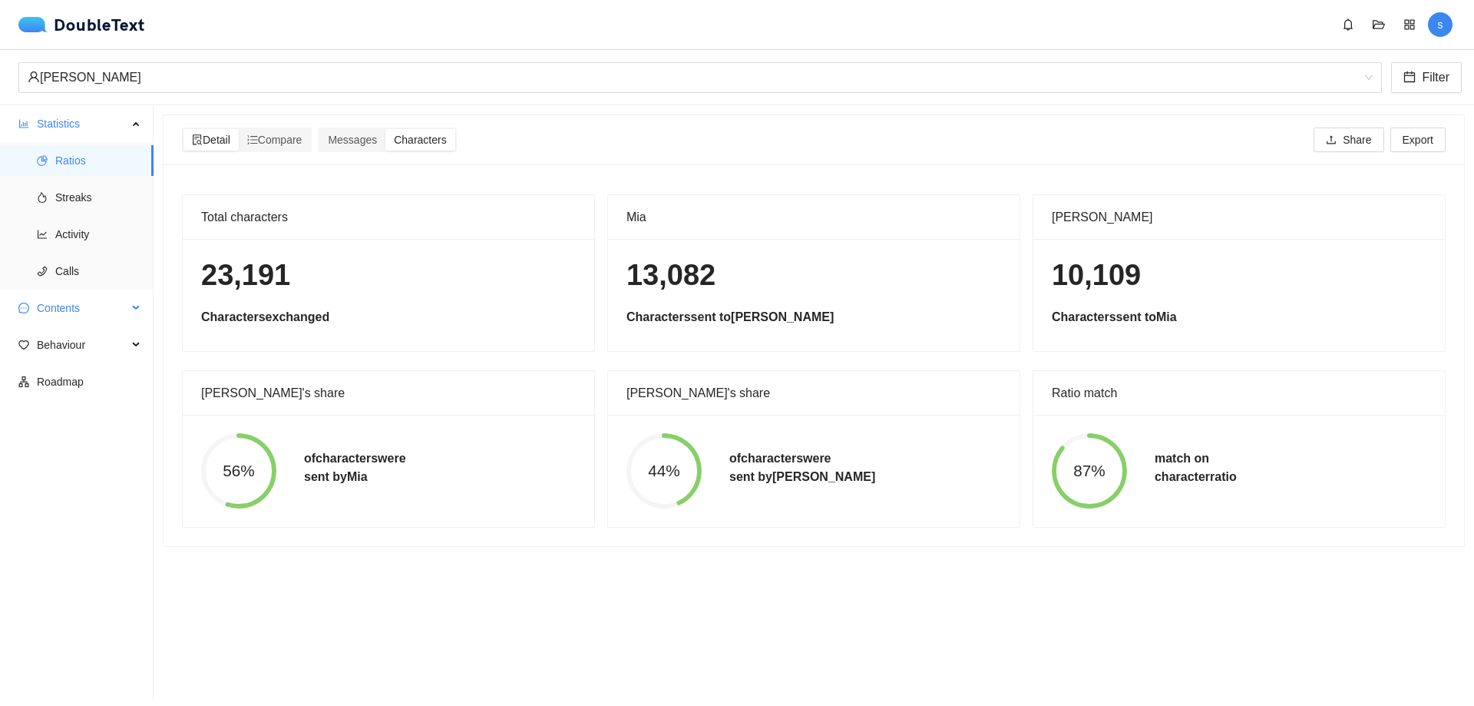
click at [100, 302] on span "Contents" at bounding box center [82, 308] width 91 height 31
click at [95, 357] on span "Word Cloud" at bounding box center [98, 344] width 86 height 31
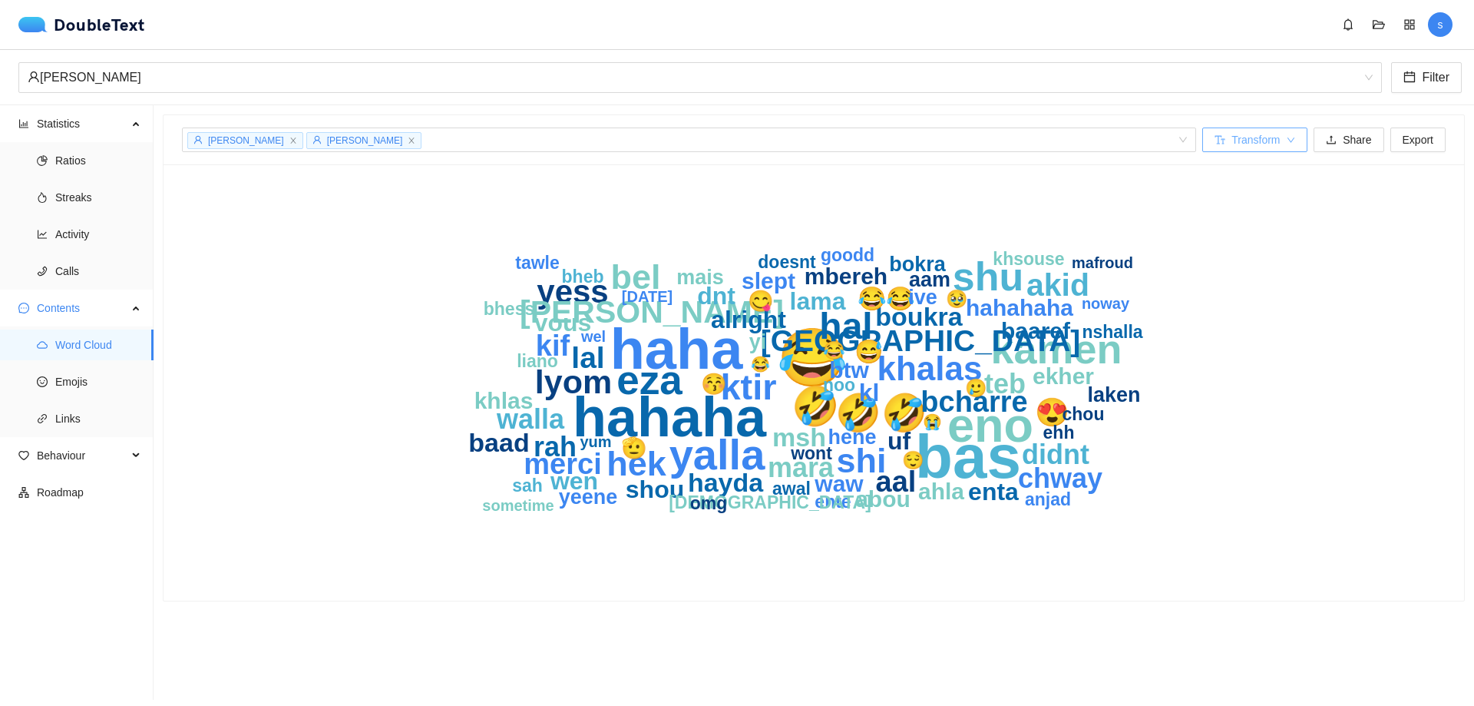
click at [1287, 145] on span "down" at bounding box center [1291, 141] width 9 height 10
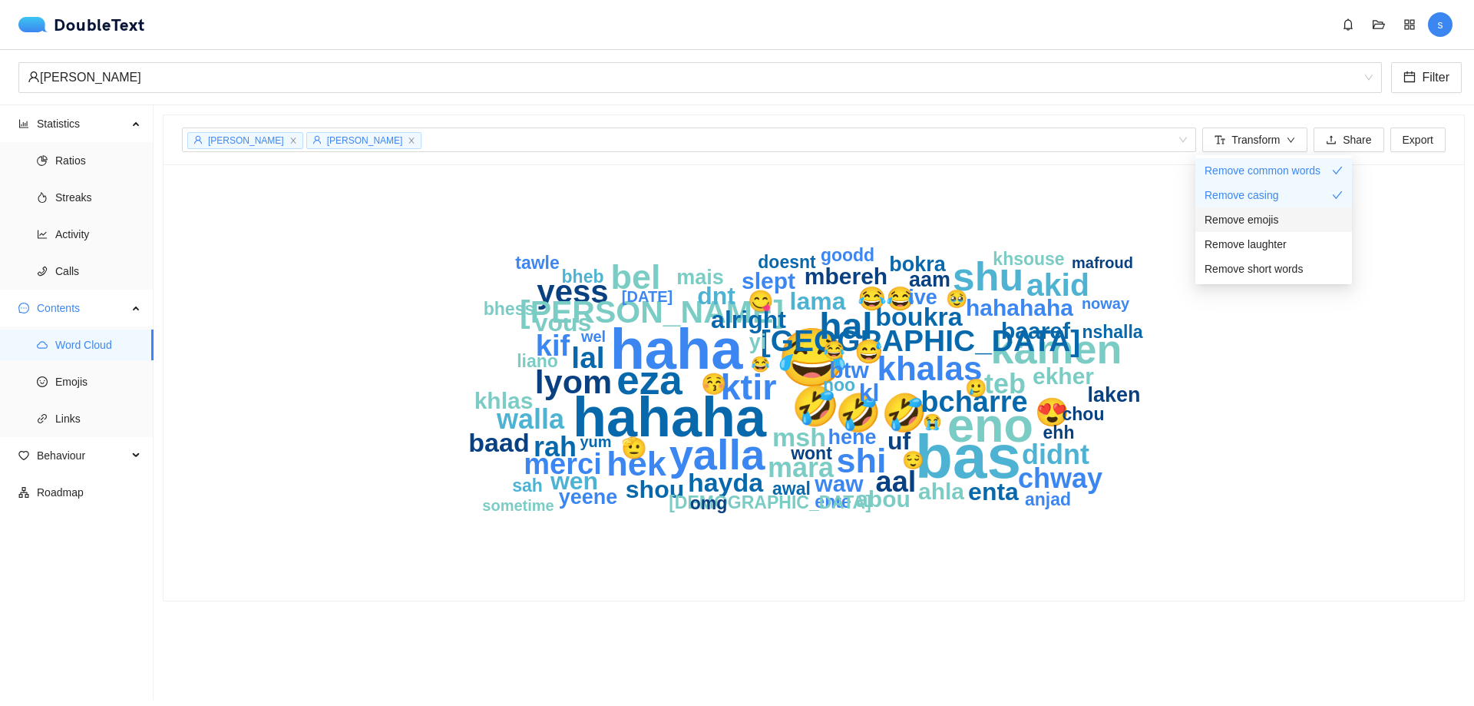
click at [1259, 218] on span "Remove emojis" at bounding box center [1242, 219] width 74 height 17
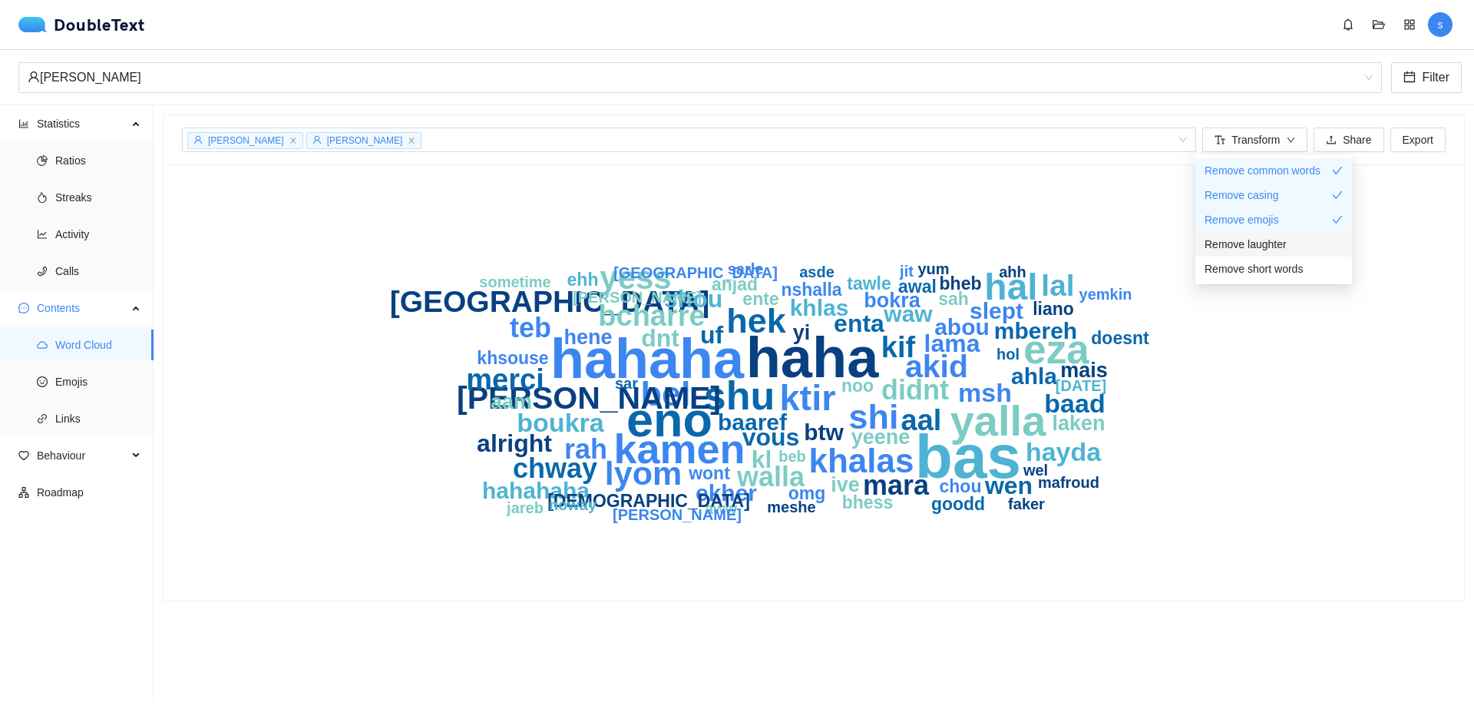
click at [1263, 240] on span "Remove laughter" at bounding box center [1246, 244] width 82 height 17
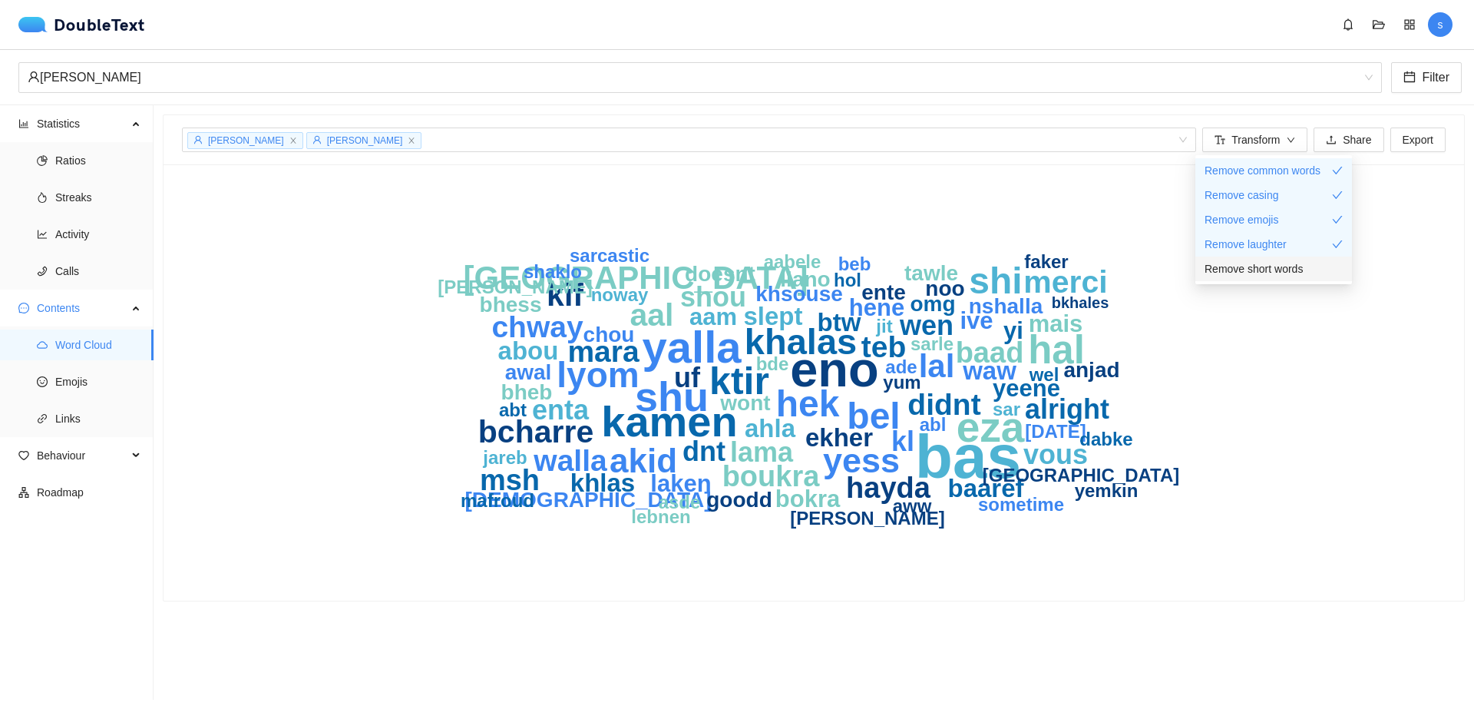
click at [1271, 278] on li "Remove short words" at bounding box center [1273, 268] width 157 height 25
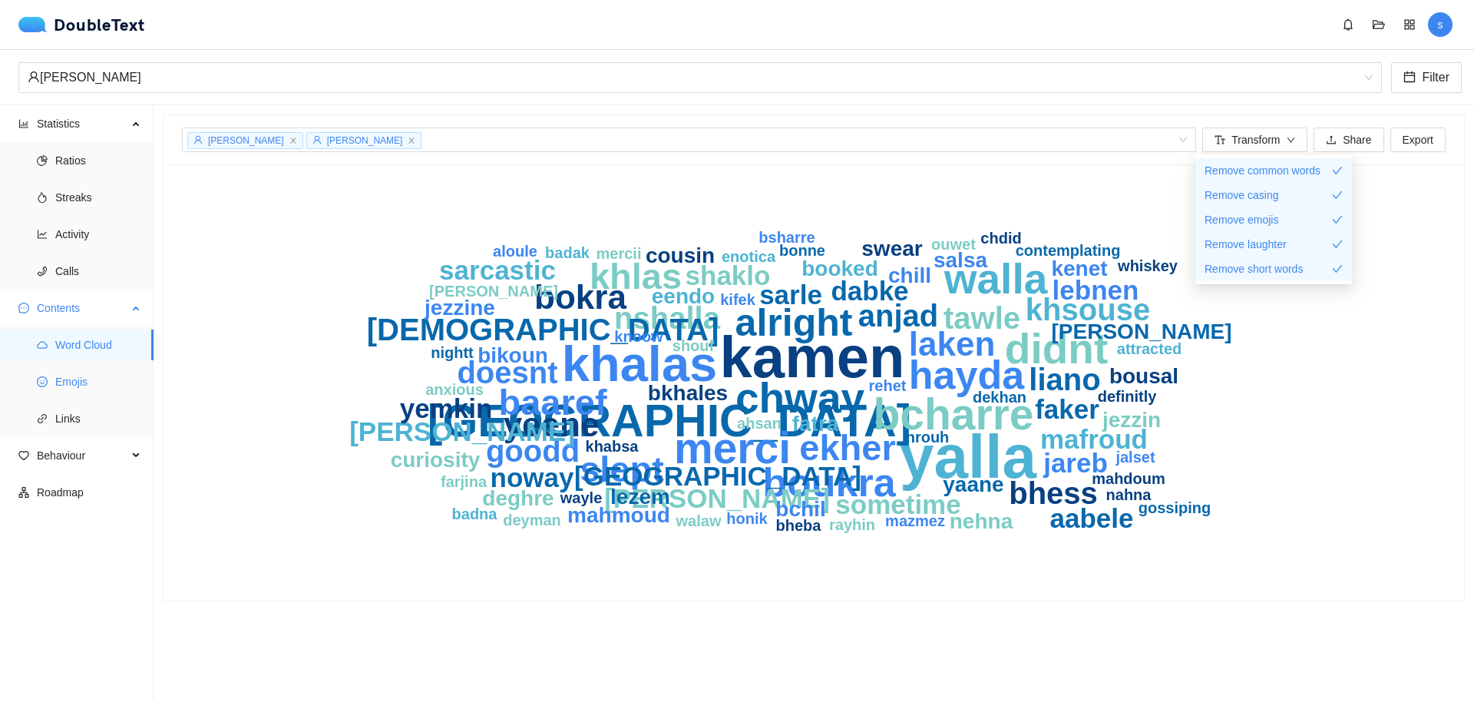
click at [74, 382] on span "Emojis" at bounding box center [98, 381] width 86 height 31
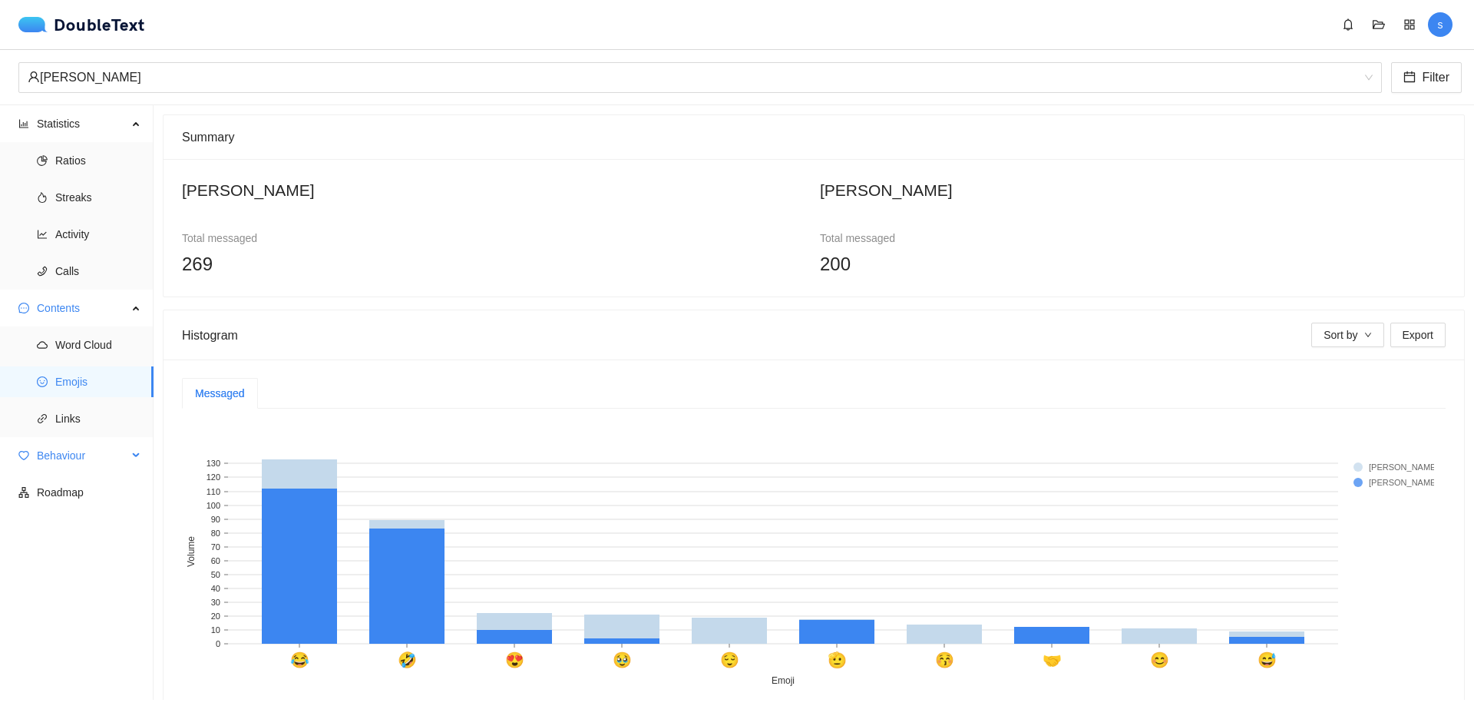
click at [77, 446] on span "Behaviour" at bounding box center [82, 455] width 91 height 31
click at [95, 500] on span "Engagement" at bounding box center [98, 492] width 86 height 31
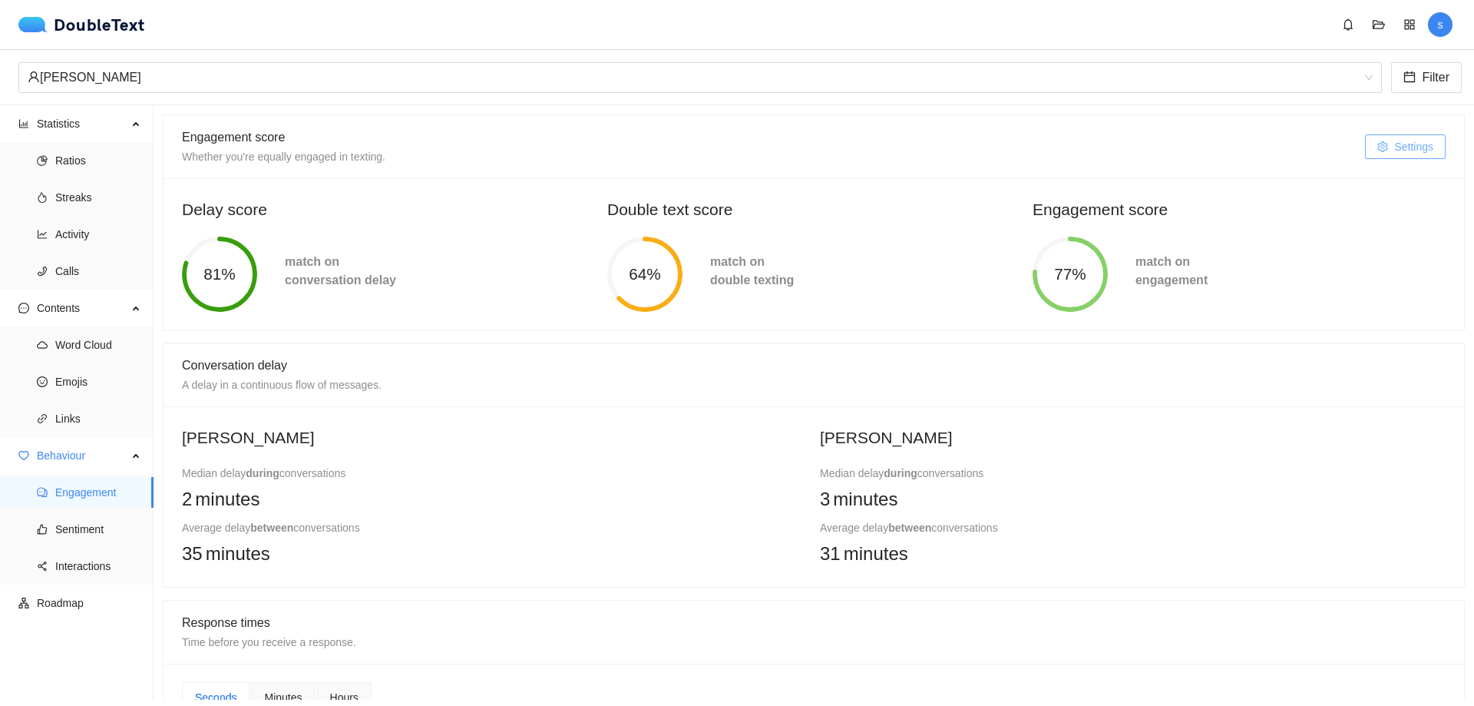
click at [1418, 153] on span "Settings" at bounding box center [1413, 146] width 39 height 17
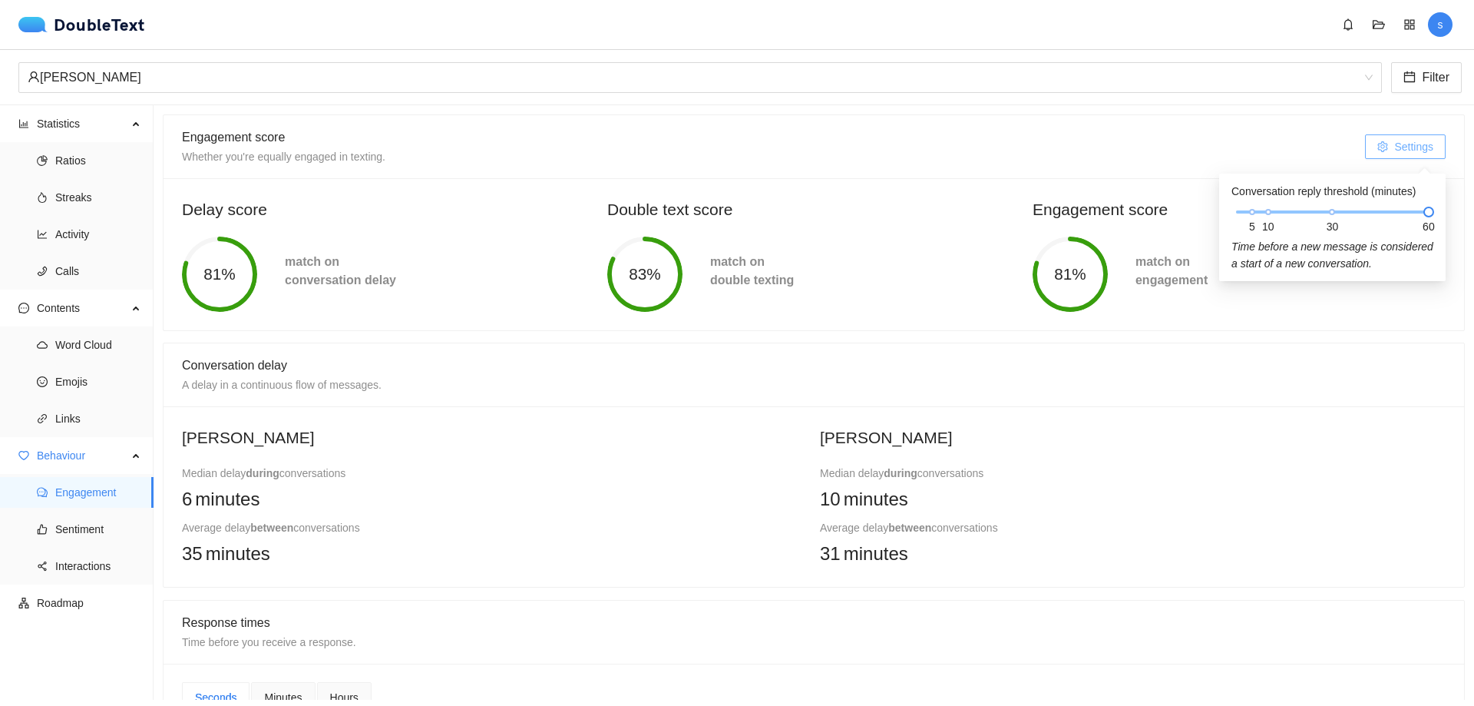
drag, startPoint x: 1387, startPoint y: 210, endPoint x: 1426, endPoint y: 206, distance: 39.4
click at [1426, 207] on div "5 10 30 60" at bounding box center [1332, 211] width 193 height 9
drag, startPoint x: 779, startPoint y: 378, endPoint x: 766, endPoint y: 392, distance: 18.5
click at [779, 379] on div "Conversation delay A delay in a continuous flow of messages." at bounding box center [814, 374] width 1264 height 38
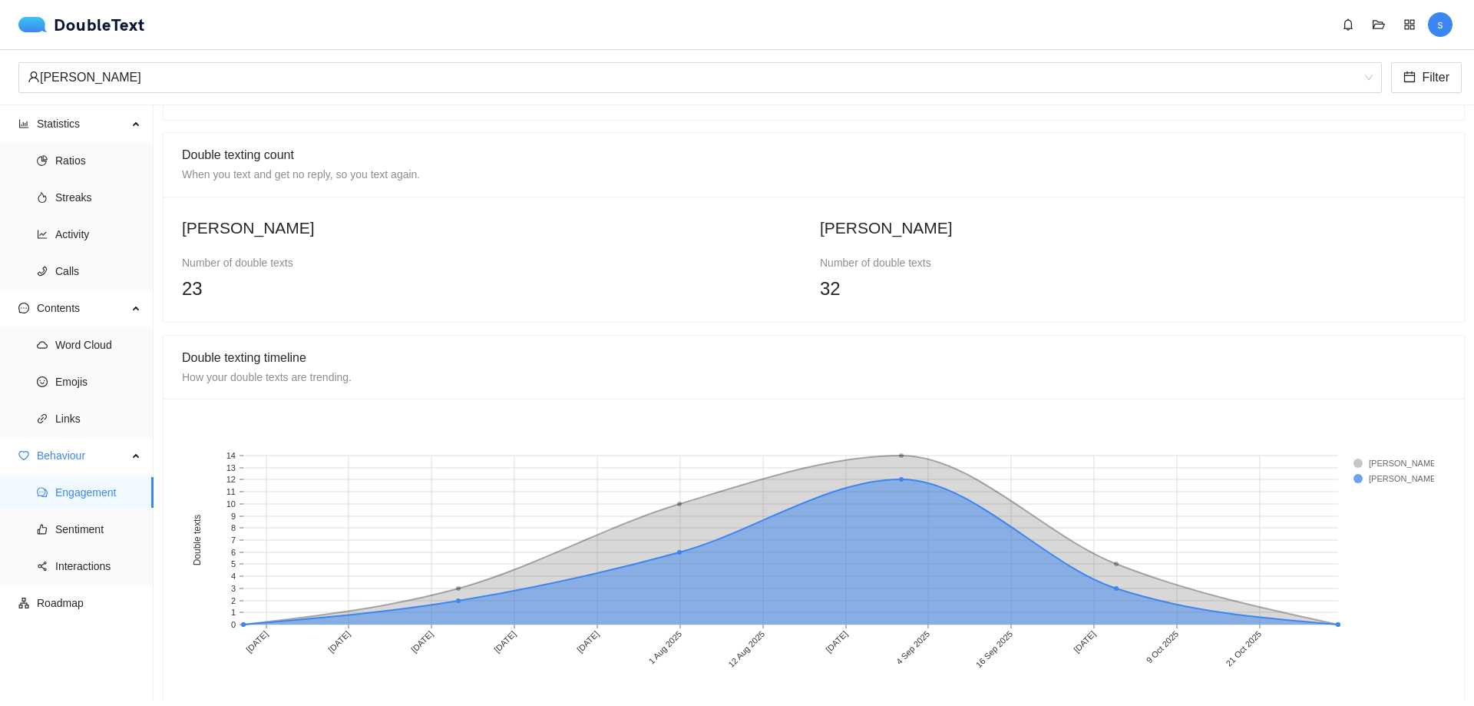
scroll to position [1033, 0]
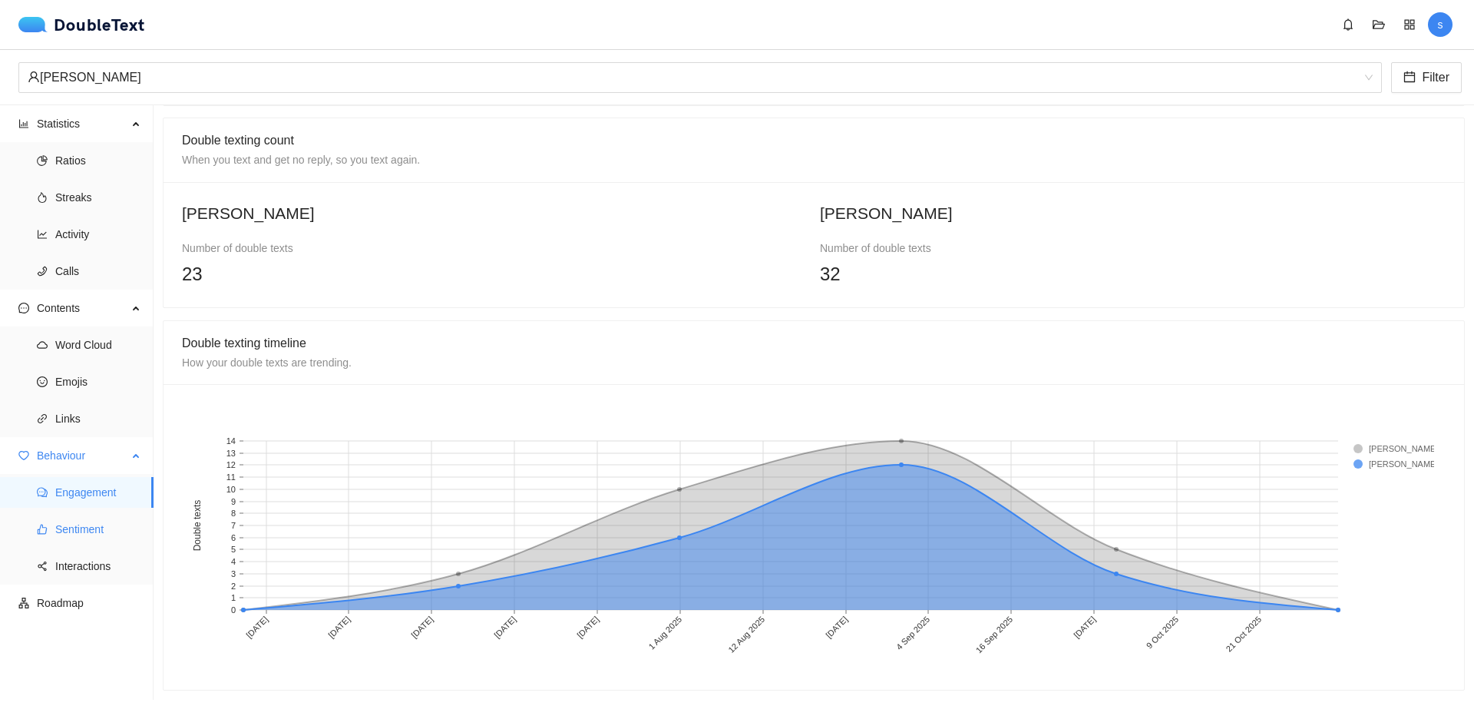
click at [86, 531] on span "Sentiment" at bounding box center [98, 529] width 86 height 31
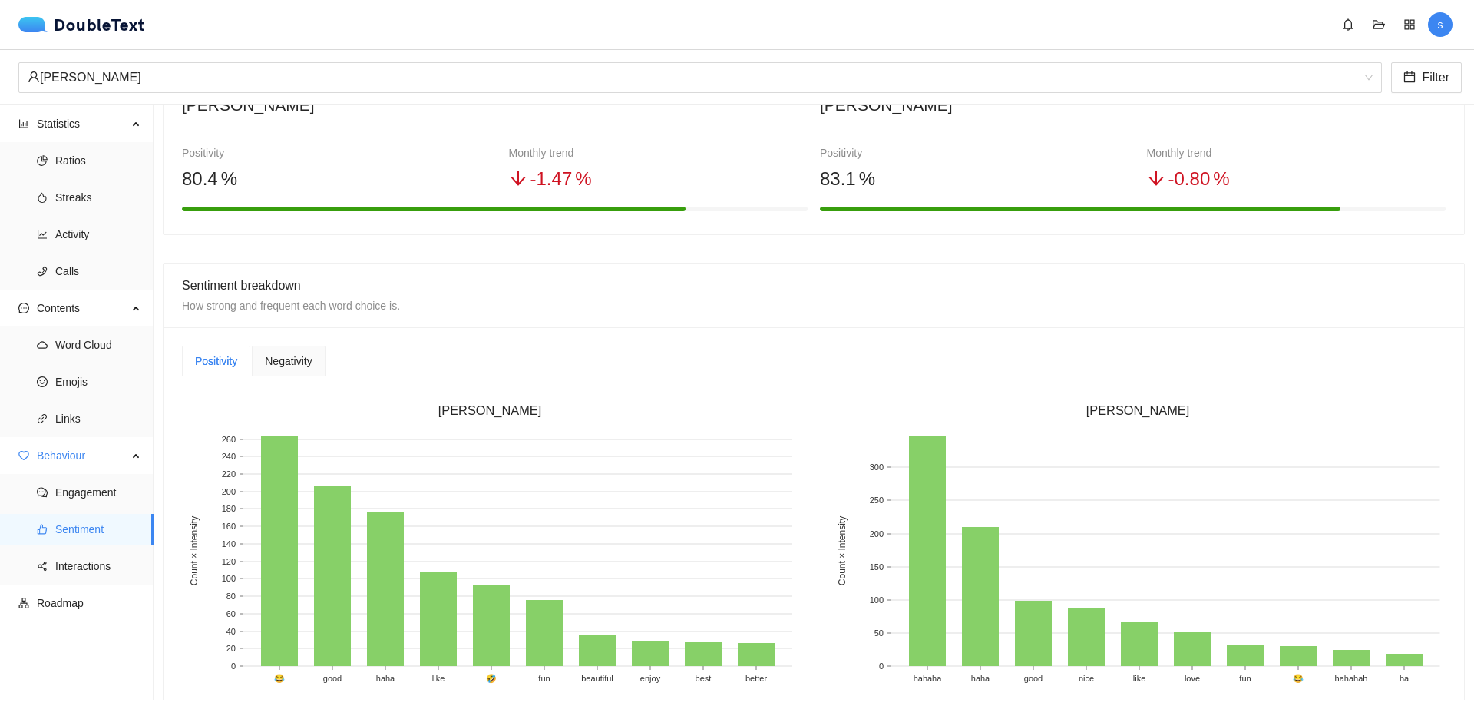
scroll to position [61, 0]
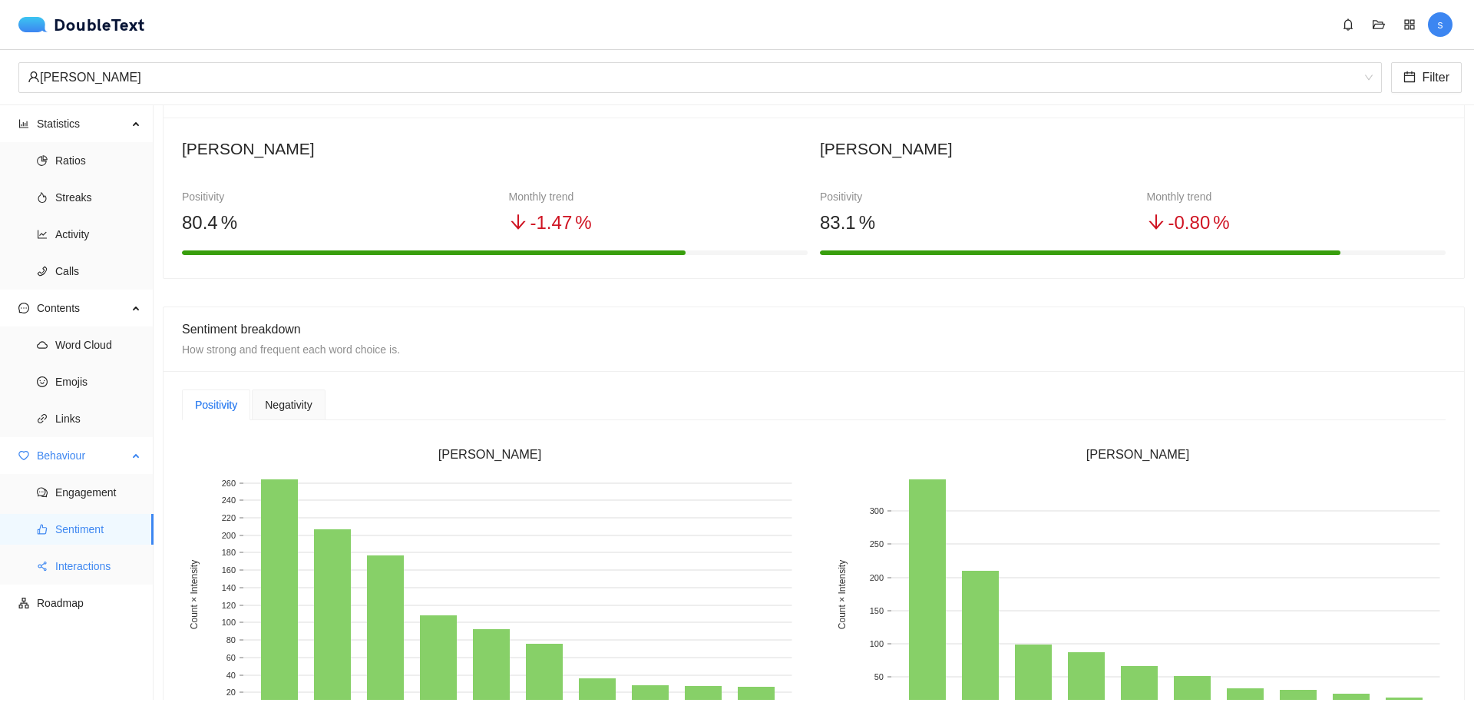
click at [103, 565] on span "Interactions" at bounding box center [98, 565] width 86 height 31
